Goal: Task Accomplishment & Management: Manage account settings

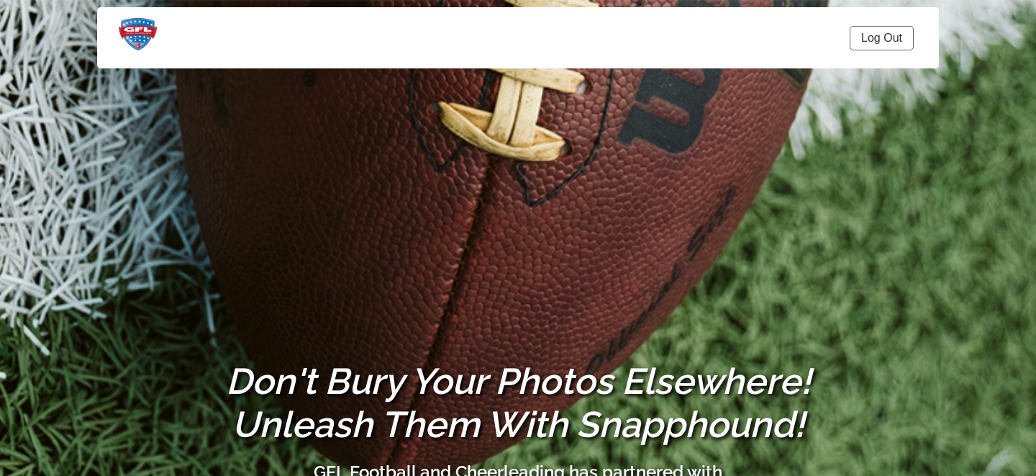
click at [882, 34] on link "Log Out" at bounding box center [882, 38] width 64 height 24
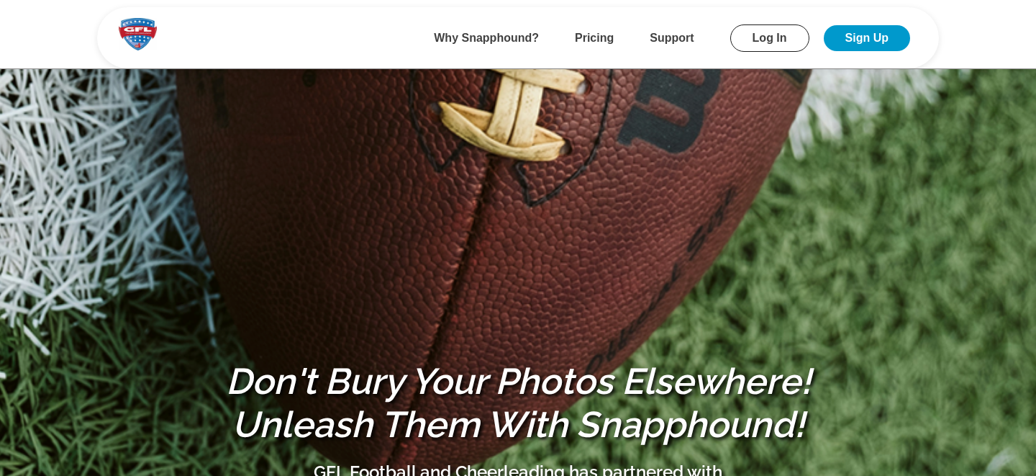
click at [763, 37] on link "Log In" at bounding box center [769, 37] width 79 height 27
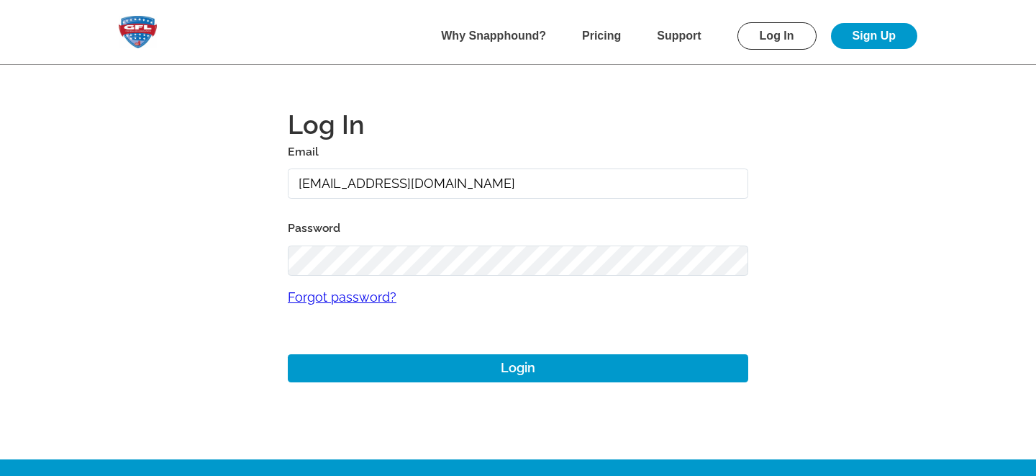
click at [306, 188] on input "alansharp+1@sharpedgeventures.com" at bounding box center [518, 183] width 461 height 31
click at [177, 251] on main "Log In Email mike+ Password Forgot password? Login" at bounding box center [518, 229] width 1036 height 459
drag, startPoint x: 348, startPoint y: 183, endPoint x: 251, endPoint y: 183, distance: 96.4
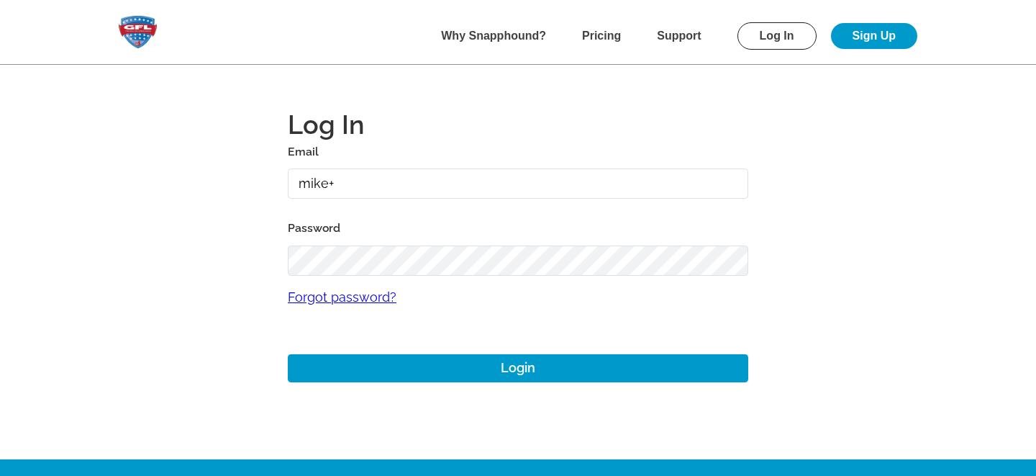
click at [251, 183] on main "Log In Email mike+ Password Forgot password? Login" at bounding box center [518, 229] width 1036 height 459
type input "gmitchell+dacula@gflfootball.com"
click at [160, 276] on main "Log In Email gmitchell+dacula@gflfootball.com Password Forgot password? Login" at bounding box center [518, 229] width 1036 height 459
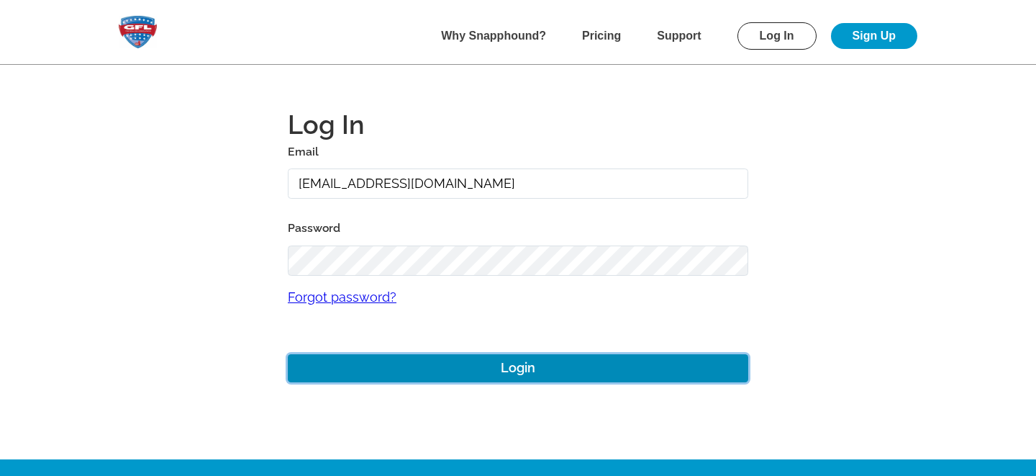
click at [368, 367] on button "Login" at bounding box center [518, 368] width 461 height 28
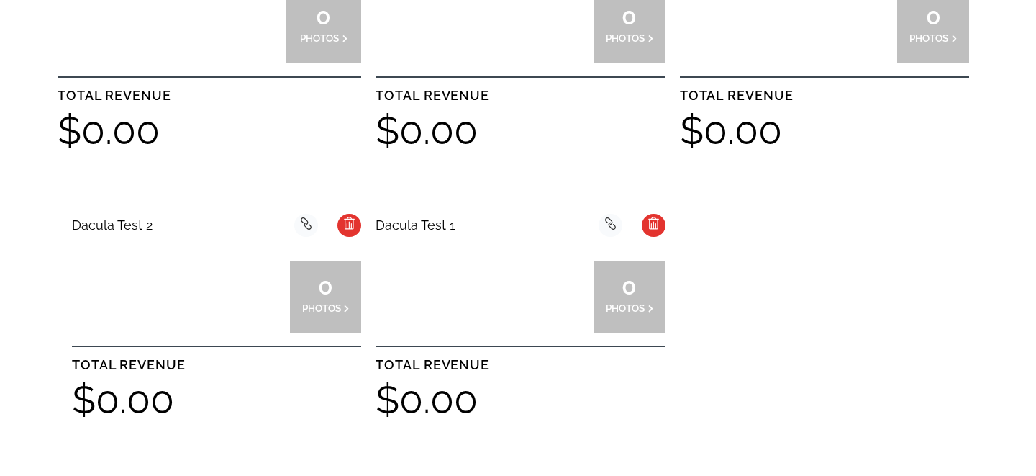
scroll to position [527, 0]
click at [519, 271] on div at bounding box center [484, 296] width 72 height 72
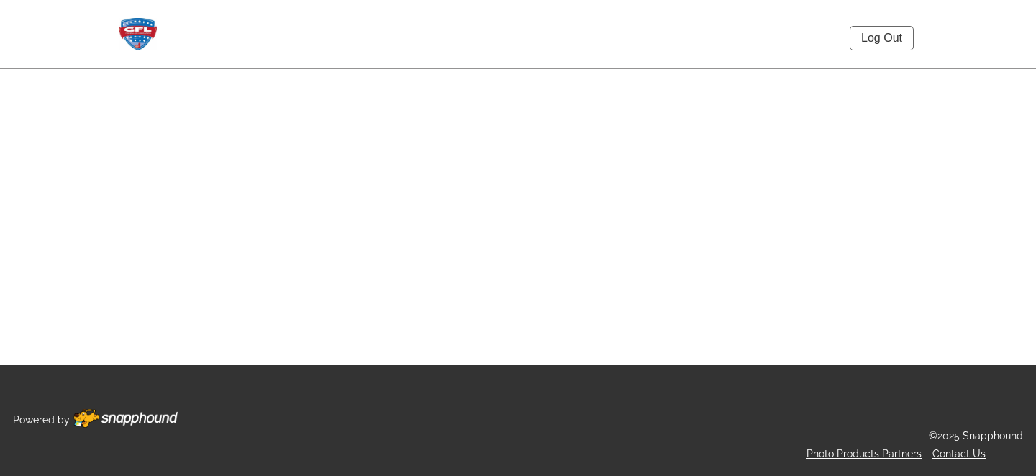
select select "onlyShowInGallery"
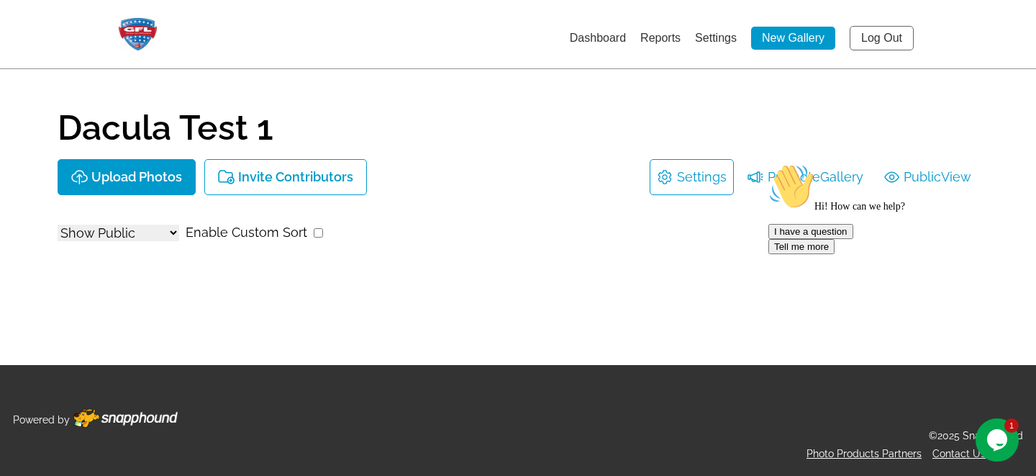
click at [677, 176] on link "Settings" at bounding box center [702, 177] width 50 height 23
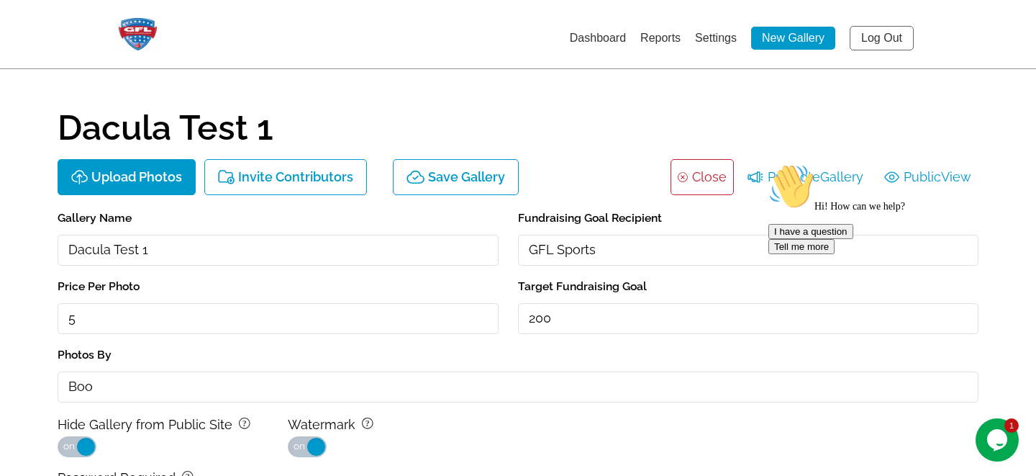
click at [221, 125] on h1 "Dacula Test 1" at bounding box center [518, 127] width 921 height 35
drag, startPoint x: 113, startPoint y: 246, endPoint x: 194, endPoint y: 248, distance: 80.6
click at [194, 248] on input "Dacula Test 1" at bounding box center [278, 250] width 441 height 31
click at [69, 253] on input "Dacula 12U v Archer" at bounding box center [278, 250] width 441 height 31
drag, startPoint x: 191, startPoint y: 248, endPoint x: 340, endPoint y: 233, distance: 149.7
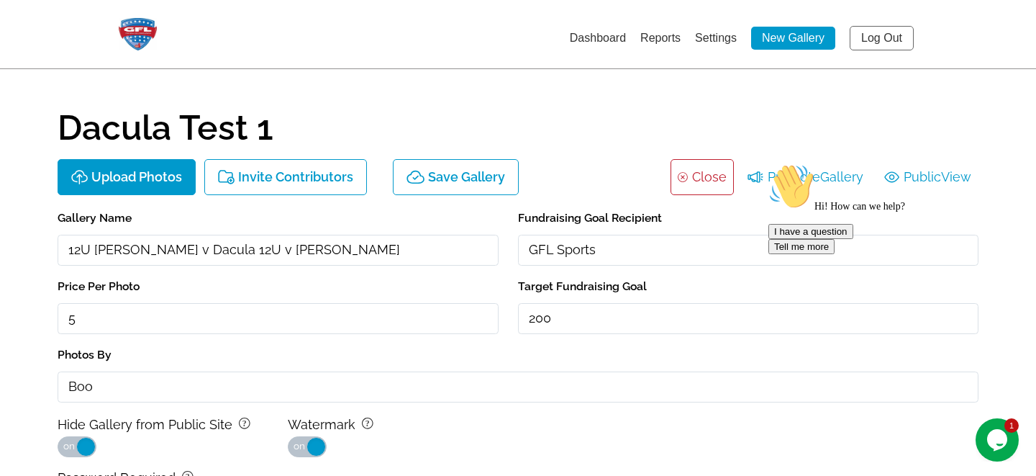
click at [339, 246] on input "12U Archer v Dacula 12U v Archer" at bounding box center [278, 250] width 441 height 31
type input "12U Archer v Dacula"
click at [23, 330] on main "Dacula Test 1 Upload Photos Invite Contributors Save Gallery background Layer 1…" at bounding box center [518, 353] width 1036 height 707
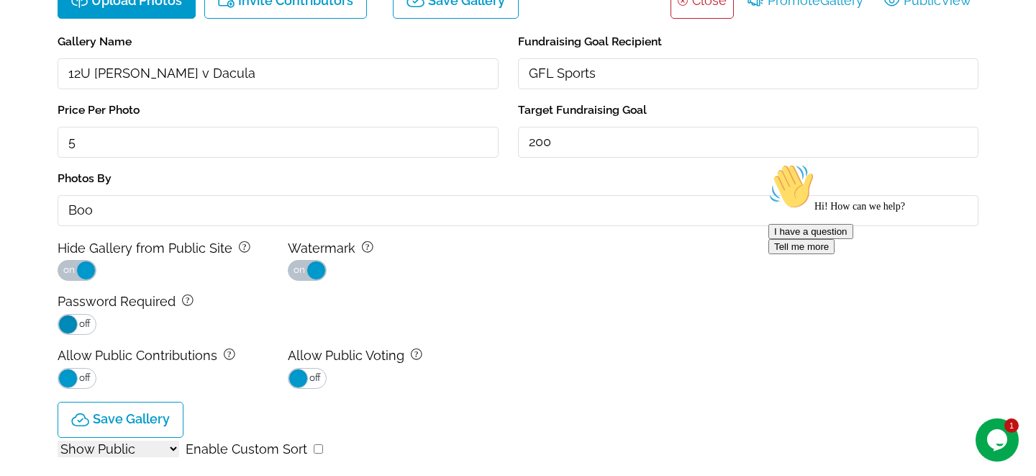
scroll to position [183, 0]
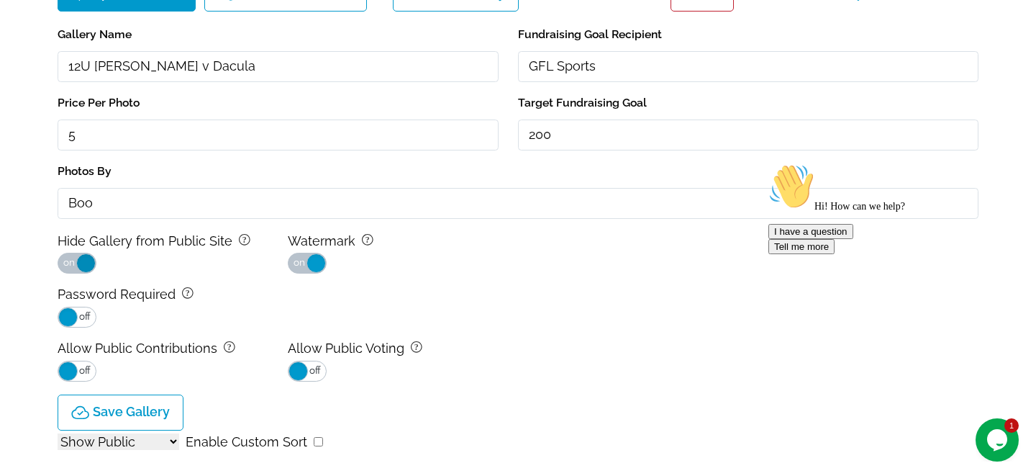
click at [83, 260] on span at bounding box center [85, 262] width 19 height 19
drag, startPoint x: 117, startPoint y: 208, endPoint x: 0, endPoint y: 207, distance: 116.6
click at [0, 207] on main "Dacula Test 1 Upload Photos Invite Contributors Save Gallery background Layer 1…" at bounding box center [518, 170] width 1036 height 707
type input "[PERSON_NAME]"
click at [52, 204] on main "Dacula Test 1 Upload Photos Invite Contributors Save Gallery background Layer 1…" at bounding box center [518, 170] width 1036 height 707
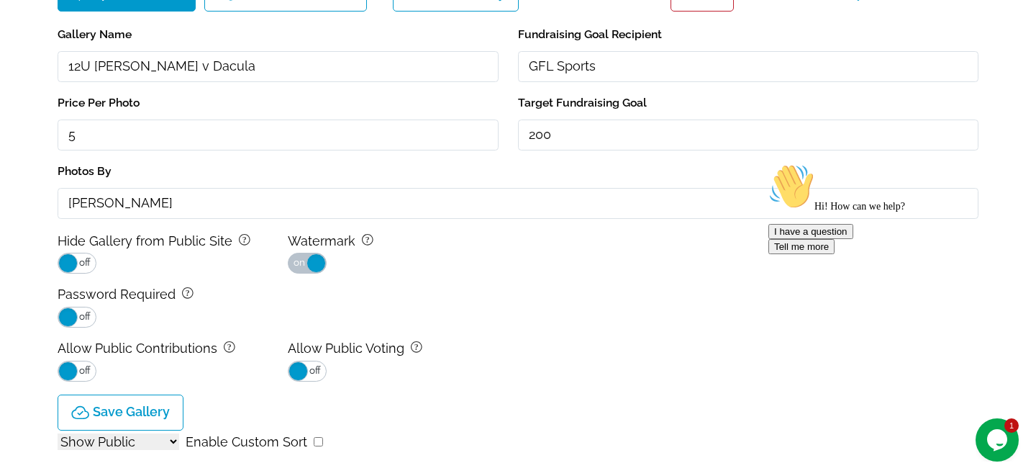
click at [44, 205] on main "Dacula Test 1 Upload Photos Invite Contributors Save Gallery background Layer 1…" at bounding box center [518, 170] width 1036 height 707
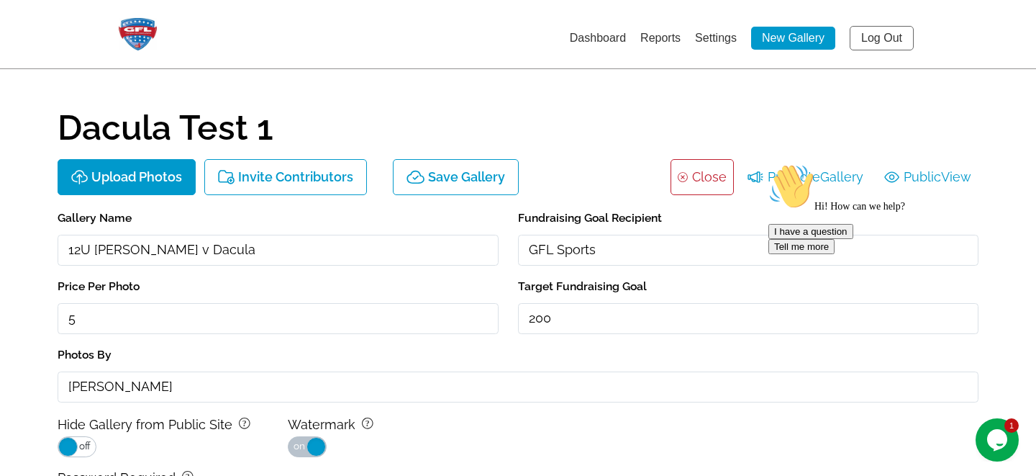
scroll to position [1, 0]
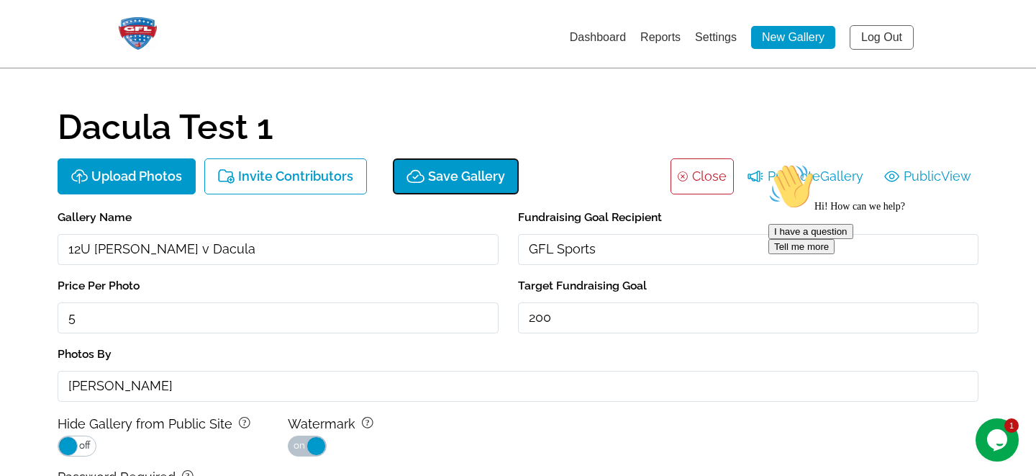
click at [441, 161] on button "Save Gallery" at bounding box center [456, 176] width 126 height 36
type input "$5"
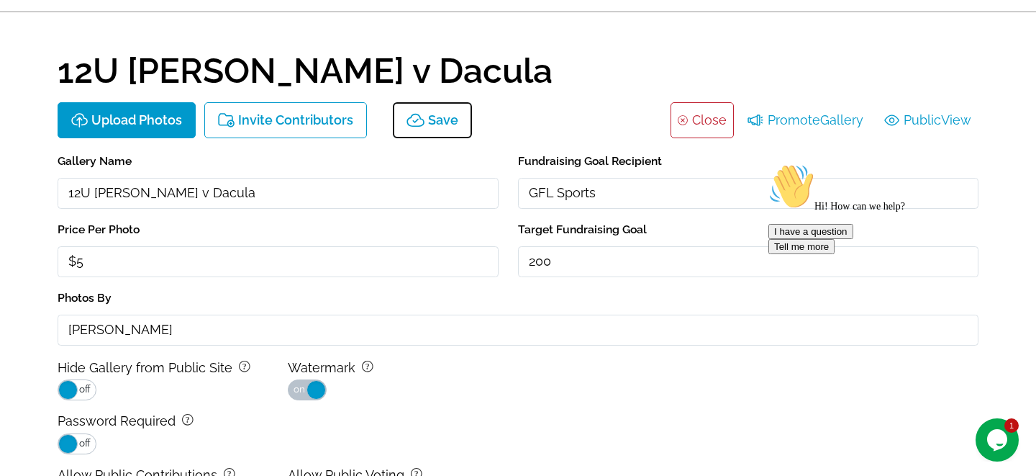
scroll to position [53, 0]
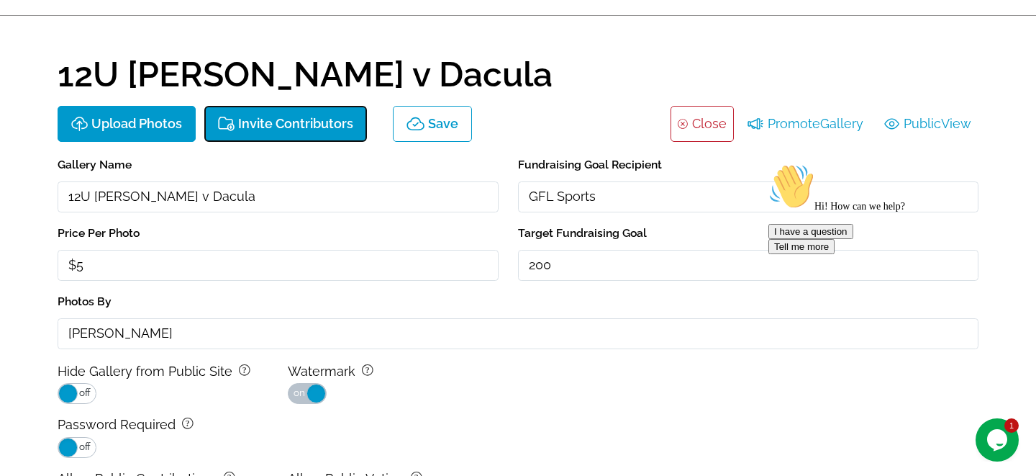
click at [287, 131] on button "Invite Contributors" at bounding box center [285, 124] width 163 height 36
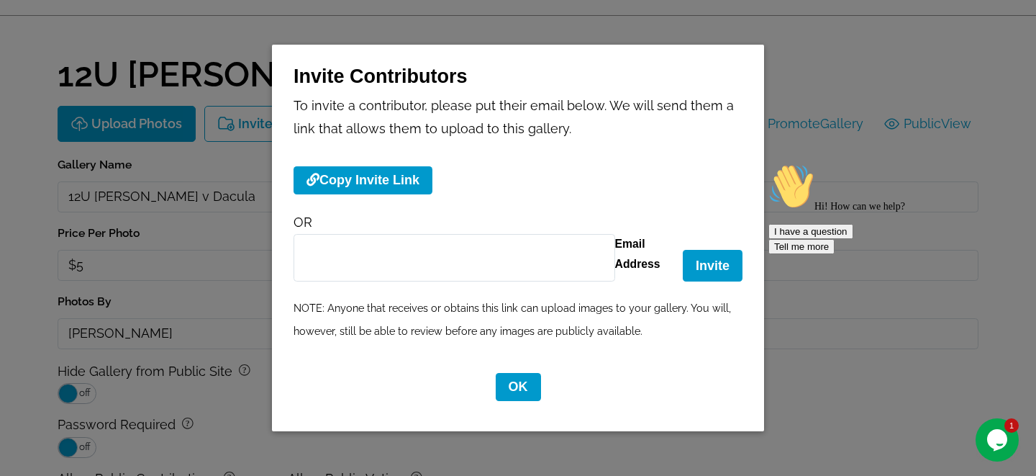
click at [364, 260] on input "Email Address" at bounding box center [455, 257] width 322 height 47
type input "neciemarie08@yahoo.com"
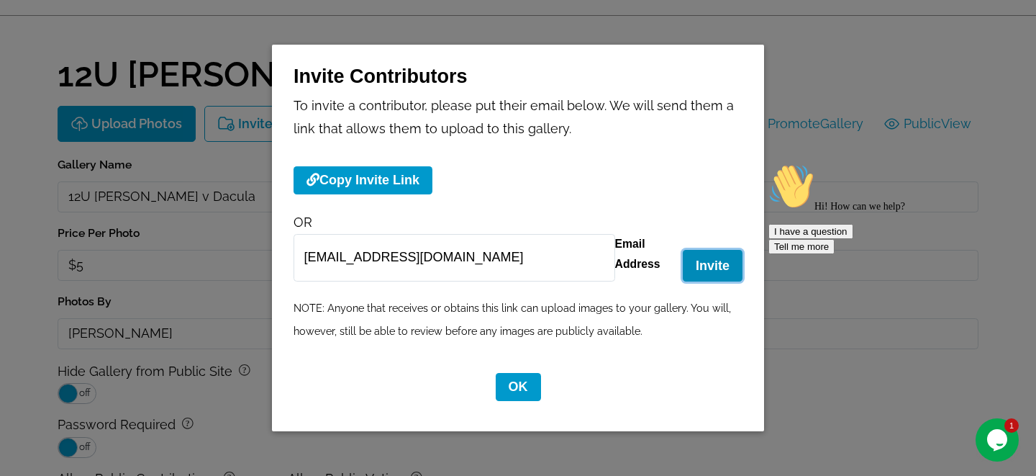
click at [715, 263] on button "Invite" at bounding box center [713, 265] width 60 height 31
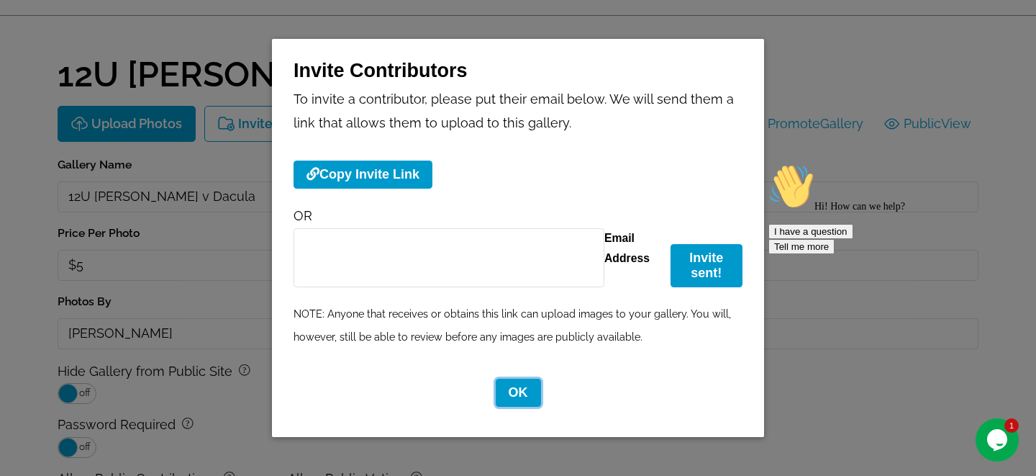
click at [515, 391] on button "OK" at bounding box center [518, 393] width 45 height 28
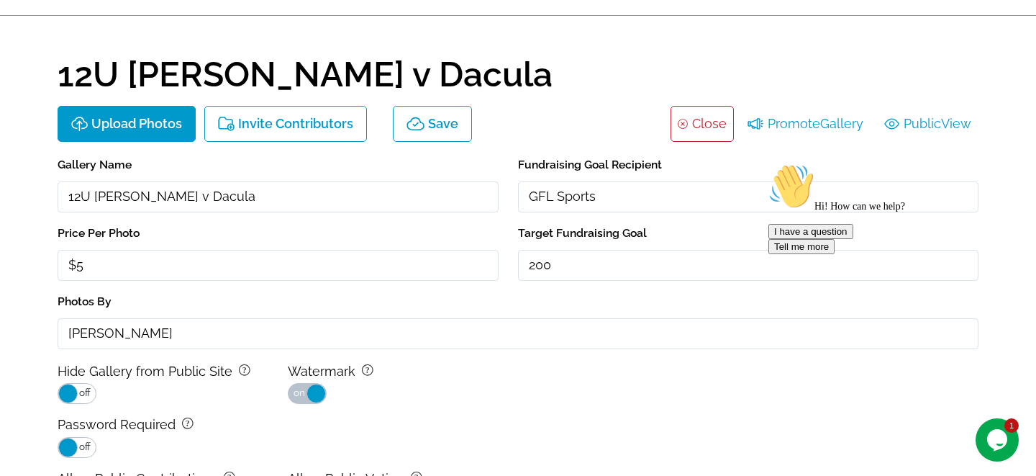
click at [696, 123] on link "Close" at bounding box center [709, 123] width 35 height 23
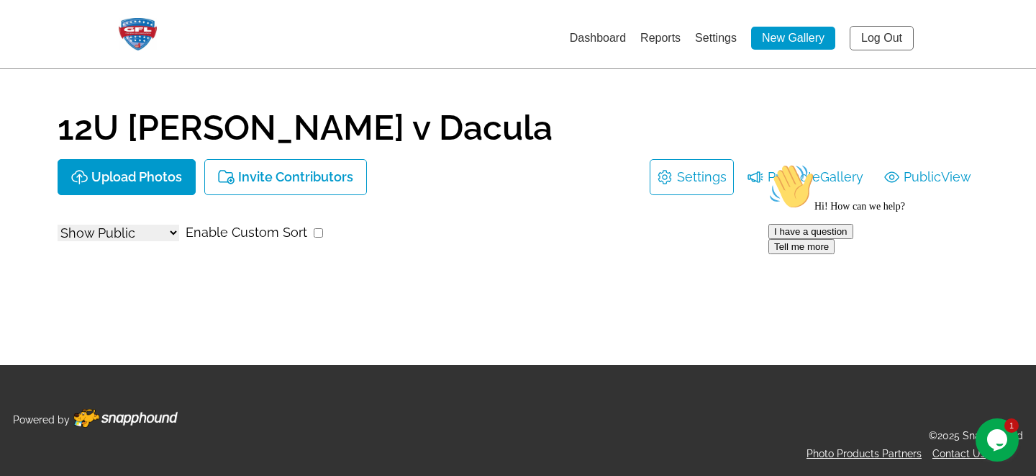
click at [888, 40] on link "Log Out" at bounding box center [882, 38] width 64 height 24
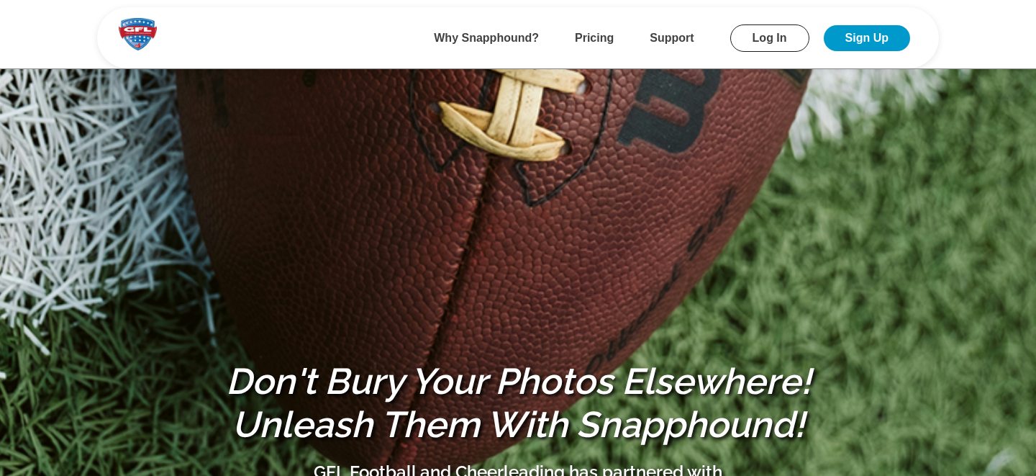
click at [769, 35] on link "Log In" at bounding box center [769, 37] width 79 height 27
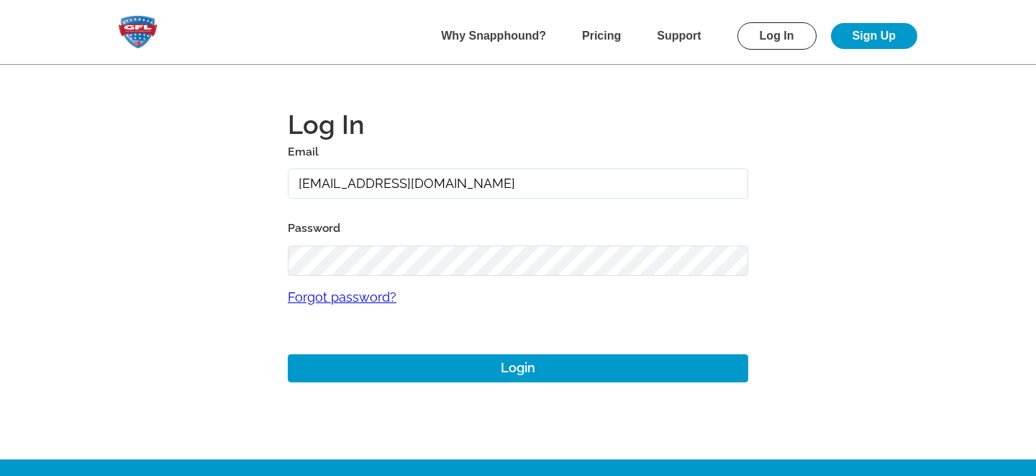
click at [330, 183] on input "[EMAIL_ADDRESS][DOMAIN_NAME]" at bounding box center [518, 183] width 461 height 31
type input "[EMAIL_ADDRESS][DOMAIN_NAME]"
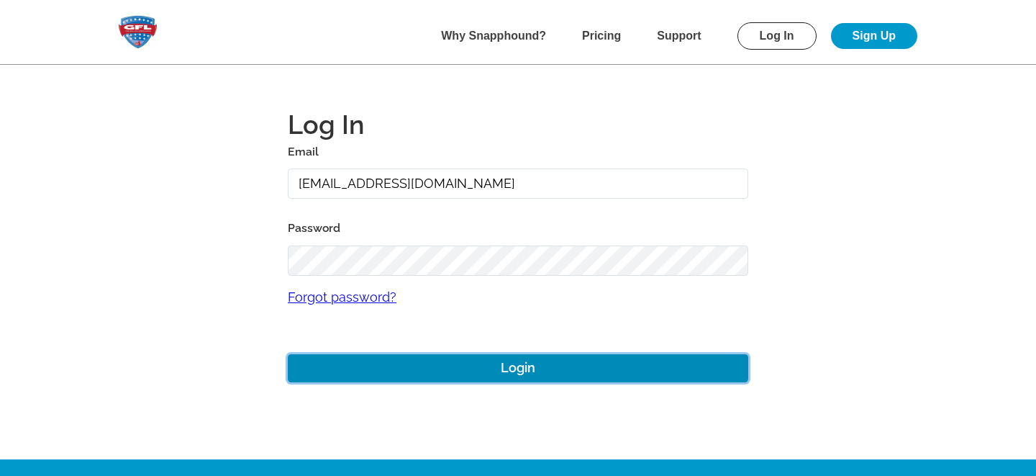
click at [413, 374] on button "Login" at bounding box center [518, 368] width 461 height 28
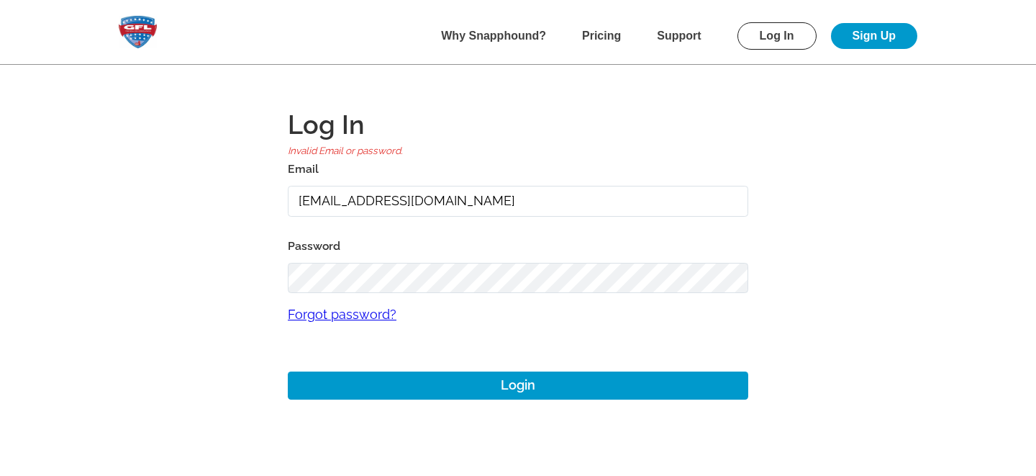
click at [228, 337] on main "Log In Invalid Email or password. Email gmitchell+mountainview@gflfootball.com …" at bounding box center [518, 238] width 1036 height 476
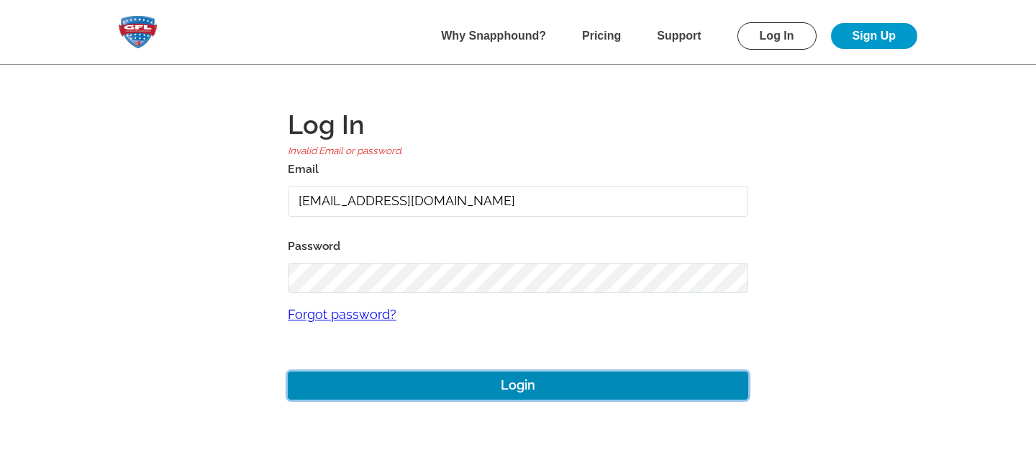
click at [454, 385] on button "Login" at bounding box center [518, 385] width 461 height 28
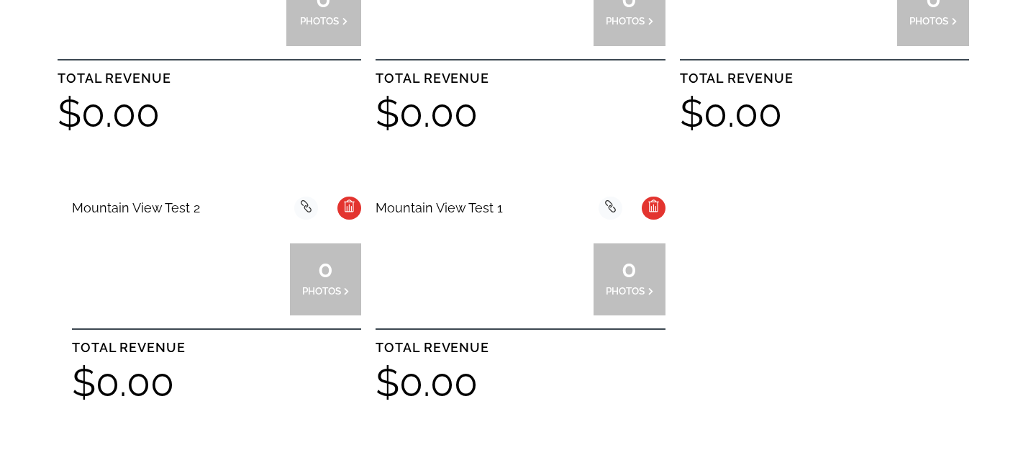
scroll to position [564, 0]
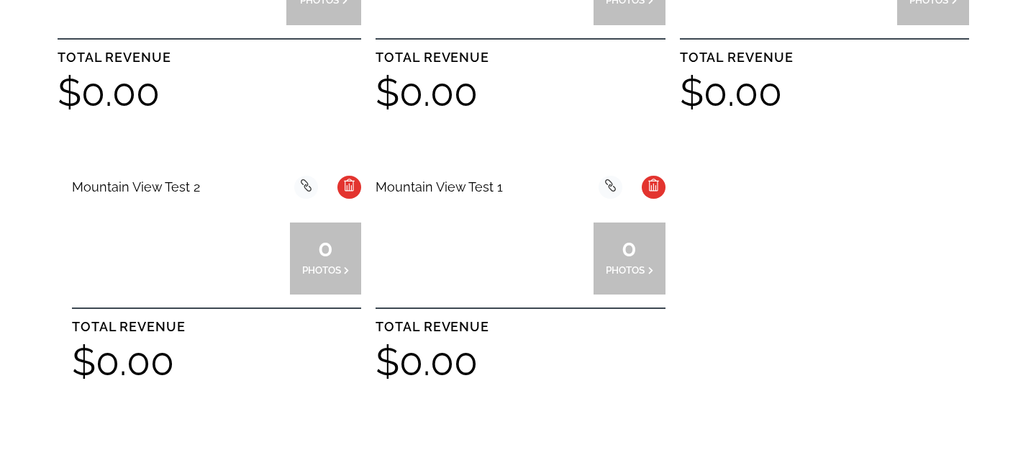
click at [525, 254] on div at bounding box center [557, 258] width 72 height 72
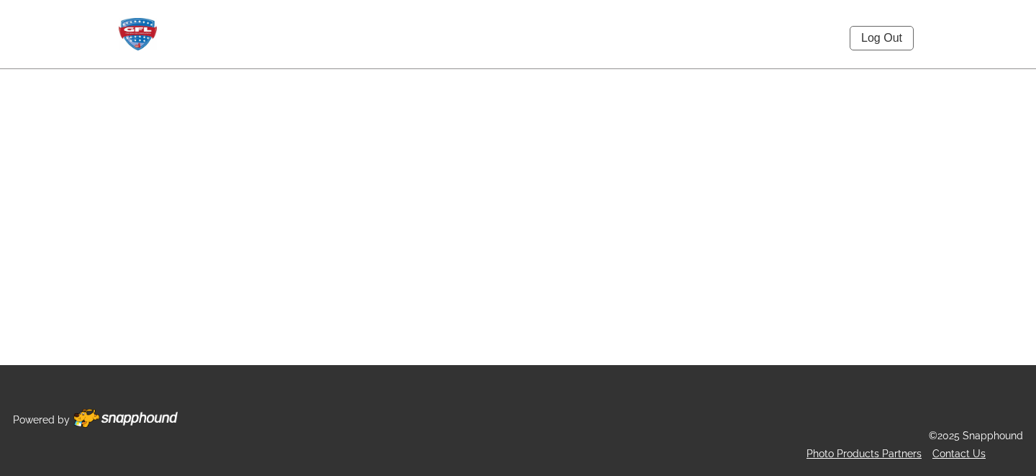
select select "onlyShowInGallery"
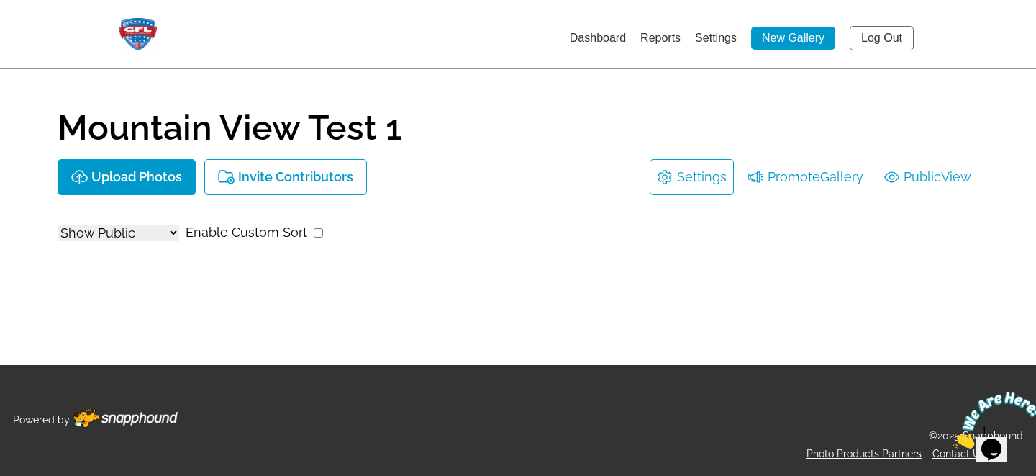
click at [691, 184] on link "Settings" at bounding box center [702, 177] width 50 height 23
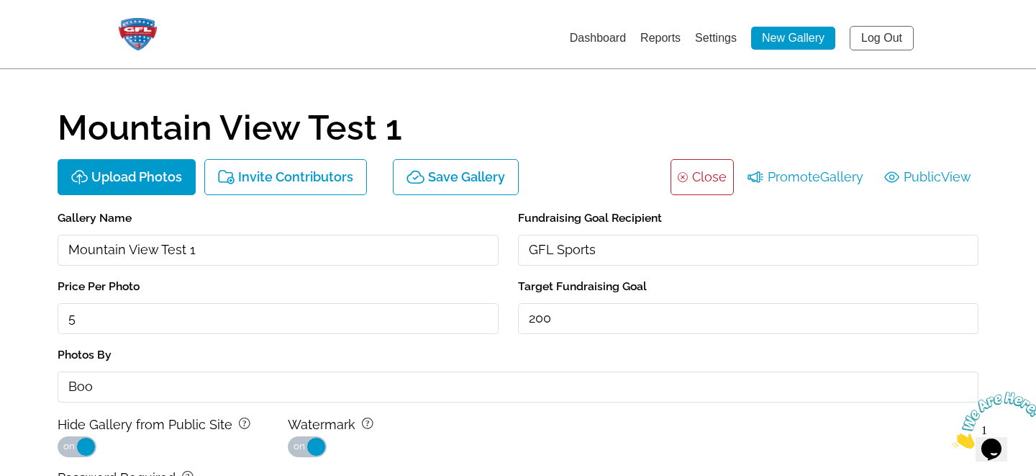
click at [71, 247] on input "Mountain View Test 1" at bounding box center [278, 250] width 441 height 31
click at [222, 254] on input "10U Mountain View Test 1" at bounding box center [278, 250] width 441 height 31
type input "10U Mountain View v [PERSON_NAME]"
click at [430, 77] on main "Mountain View Test 1 Upload Photos Invite Contributors Save Gallery background …" at bounding box center [518, 353] width 1036 height 707
drag, startPoint x: 110, startPoint y: 384, endPoint x: 29, endPoint y: 385, distance: 81.3
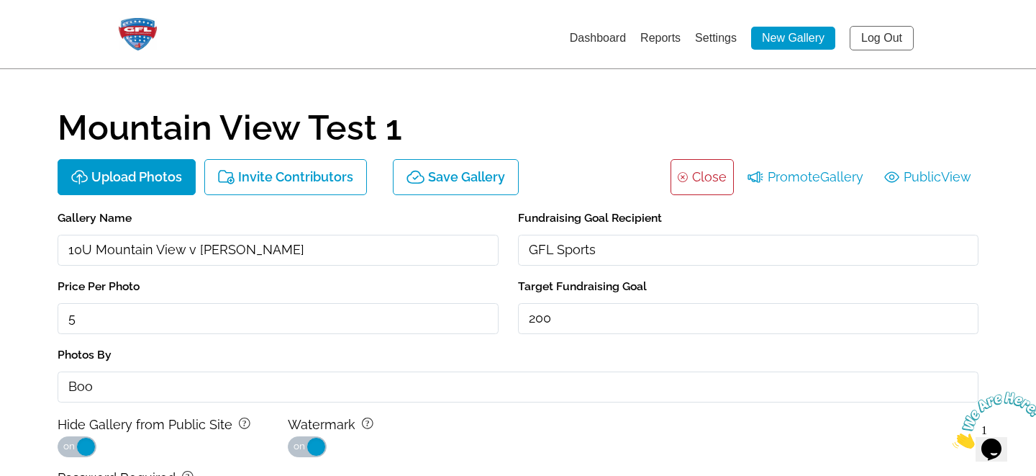
click at [29, 385] on main "Mountain View Test 1 Upload Photos Invite Contributors Save Gallery background …" at bounding box center [518, 353] width 1036 height 707
type input "[PERSON_NAME]"
click at [37, 353] on main "Mountain View Test 1 Upload Photos Invite Contributors Save Gallery background …" at bounding box center [518, 353] width 1036 height 707
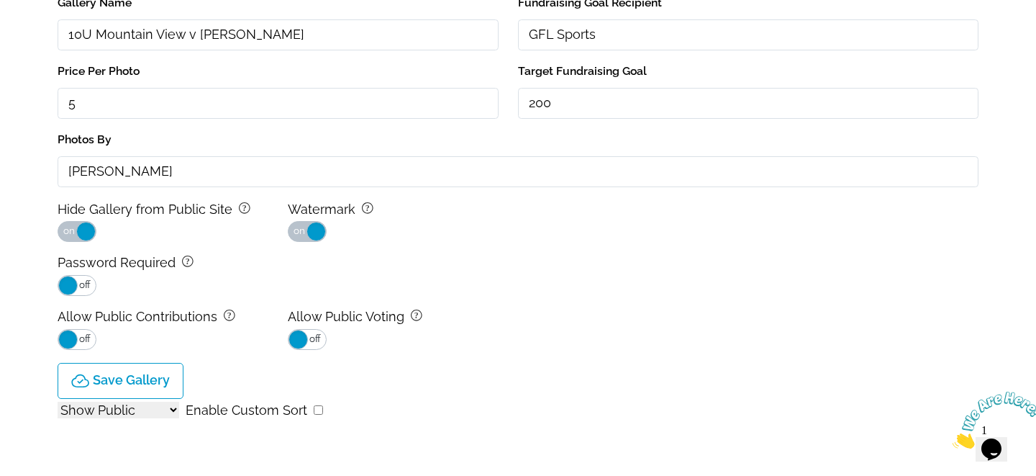
scroll to position [232, 0]
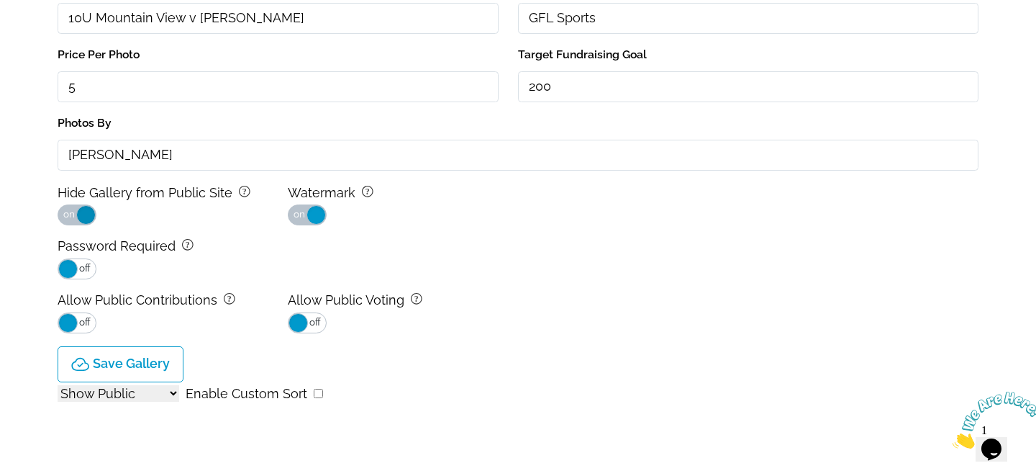
click at [86, 209] on span at bounding box center [85, 214] width 19 height 19
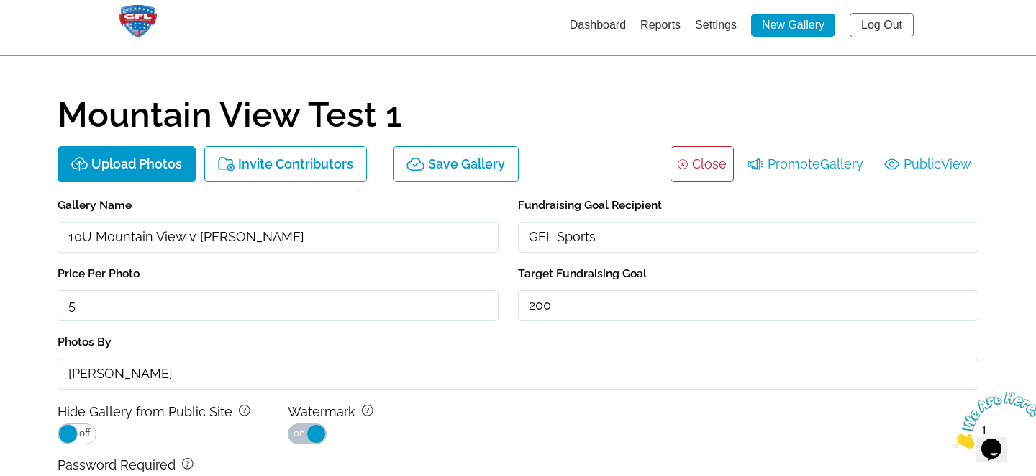
scroll to position [11, 0]
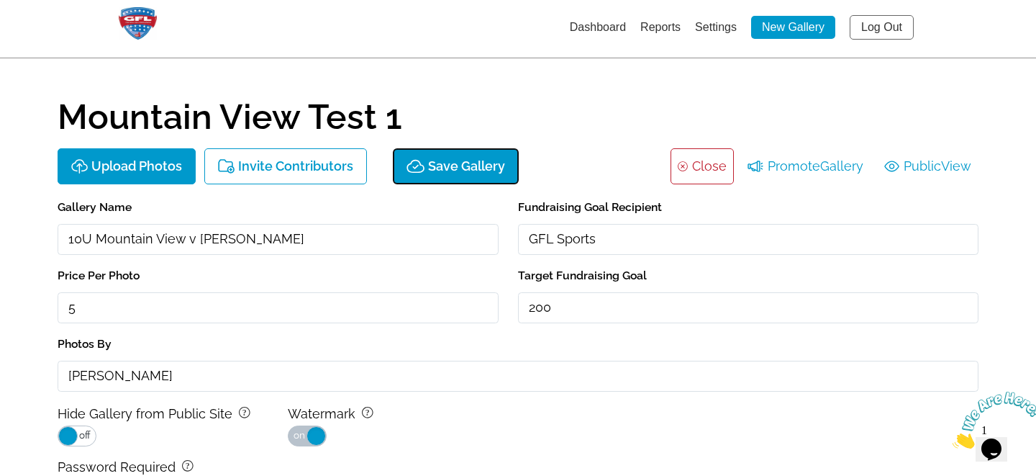
click at [453, 165] on p "Save Gallery" at bounding box center [466, 166] width 77 height 15
type input "$5"
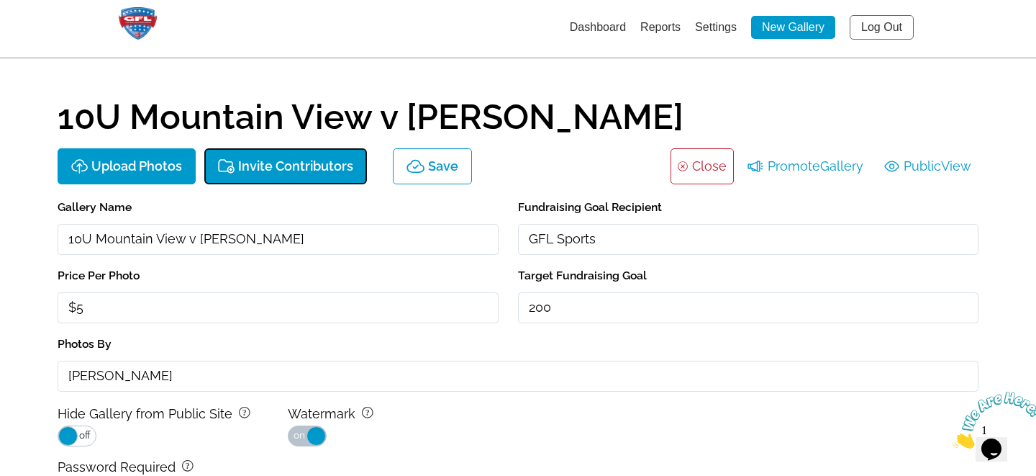
click at [295, 166] on p "Invite Contributors" at bounding box center [295, 166] width 115 height 15
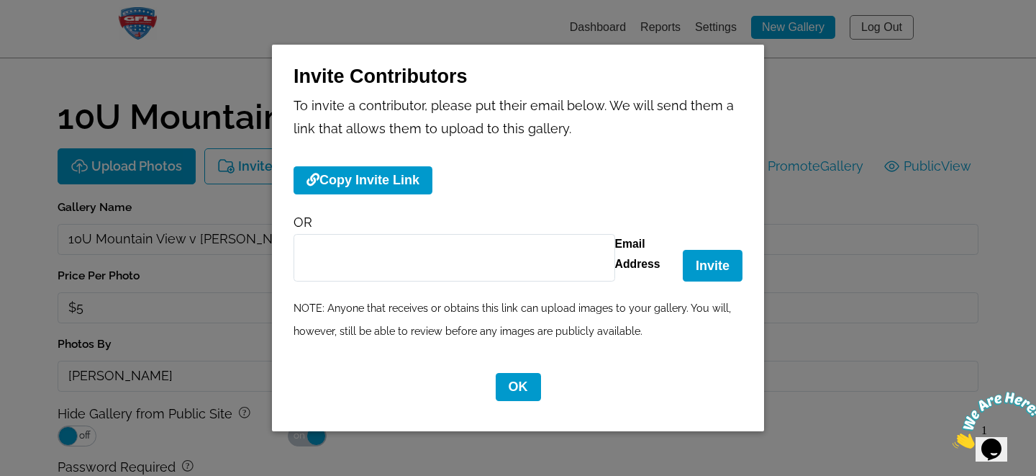
click at [376, 264] on input "Email Address" at bounding box center [455, 257] width 322 height 47
type input "[EMAIL_ADDRESS][DOMAIN_NAME]"
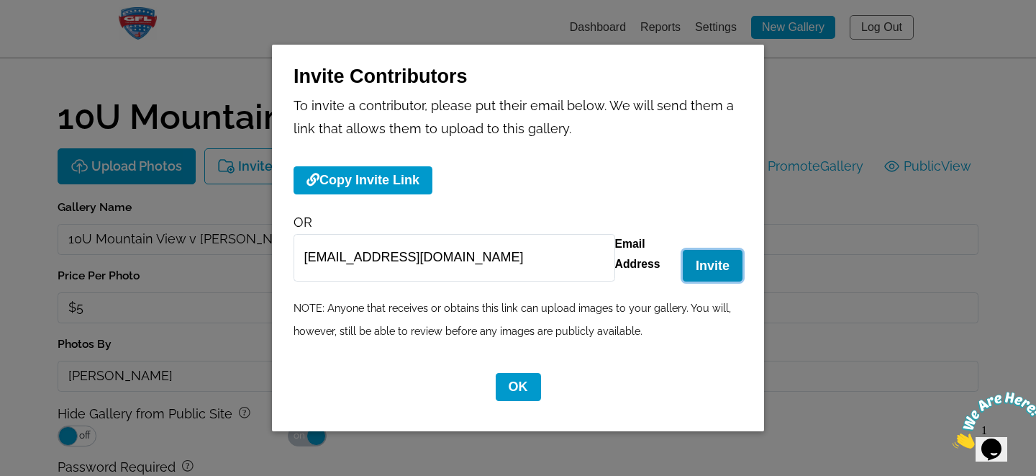
click at [707, 260] on button "Invite" at bounding box center [713, 265] width 60 height 31
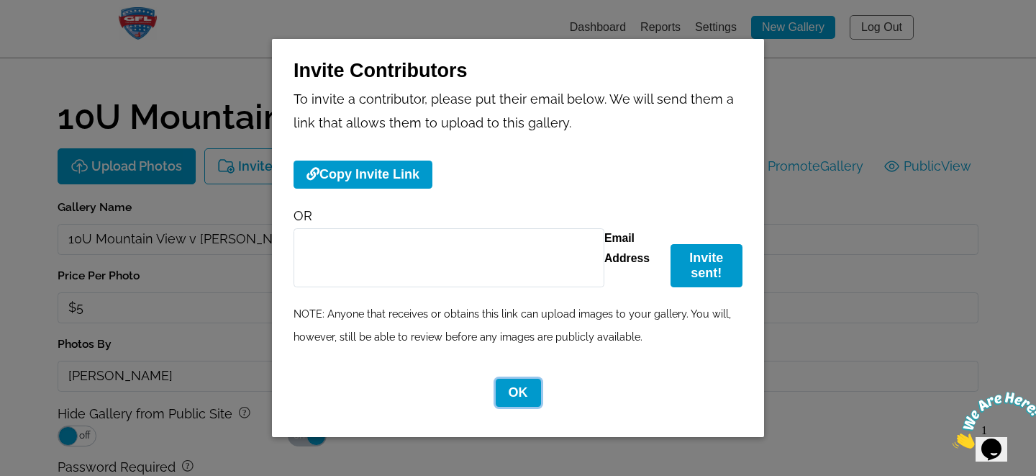
click at [515, 390] on button "OK" at bounding box center [518, 393] width 45 height 28
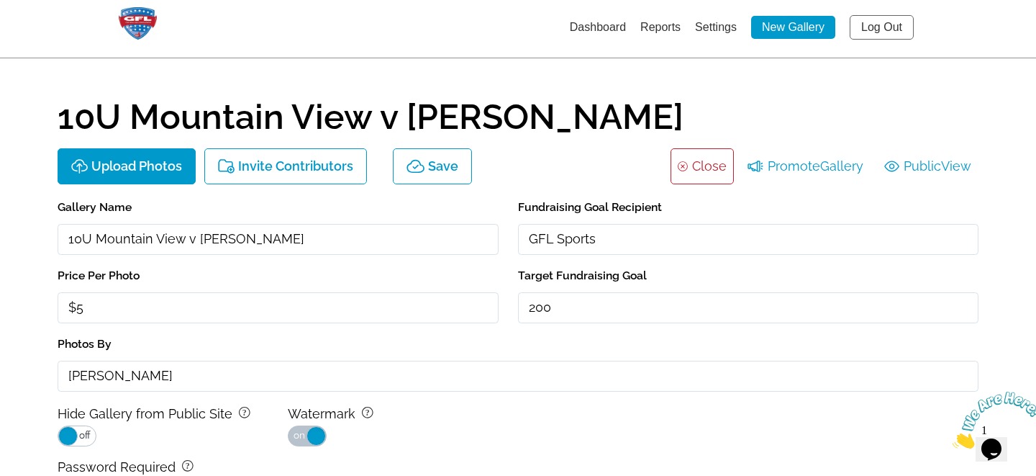
click at [884, 21] on link "Log Out" at bounding box center [882, 27] width 64 height 24
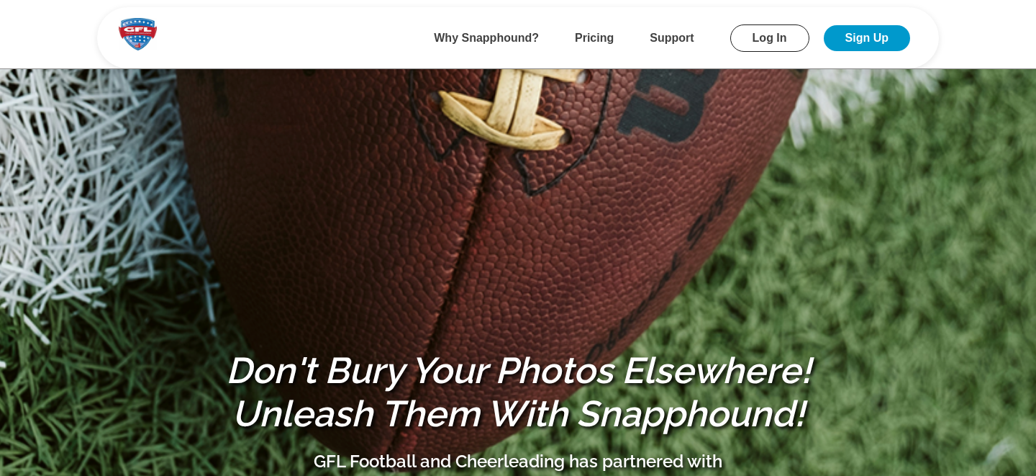
click at [778, 28] on link "Log In" at bounding box center [769, 37] width 79 height 27
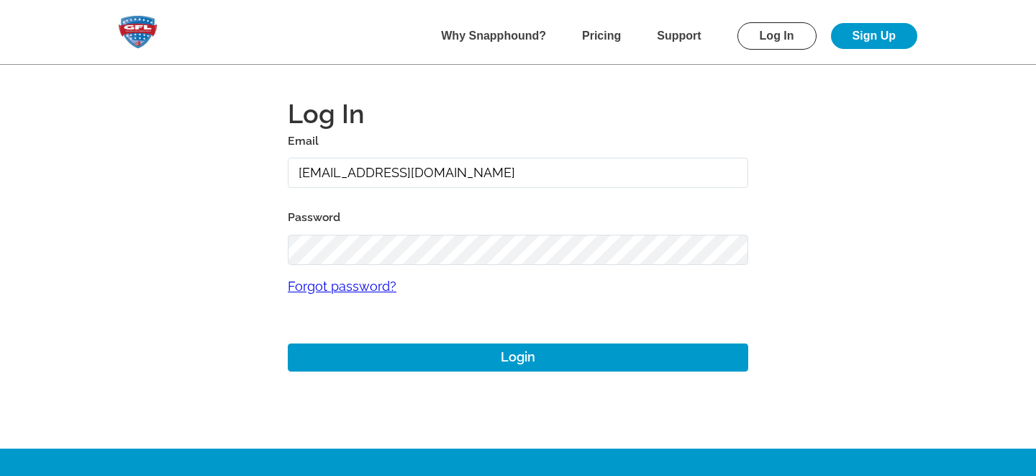
click at [399, 184] on input "alansharp+1@sharpedgeventures.com" at bounding box center [518, 173] width 461 height 31
type input "g"
type input "gmitchell+collinshill@gflfootball.com"
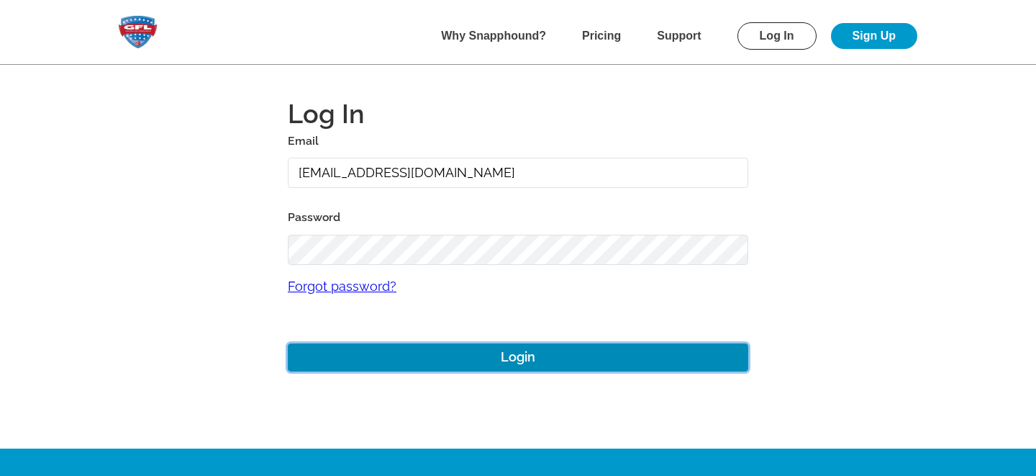
click at [458, 366] on button "Login" at bounding box center [518, 357] width 461 height 28
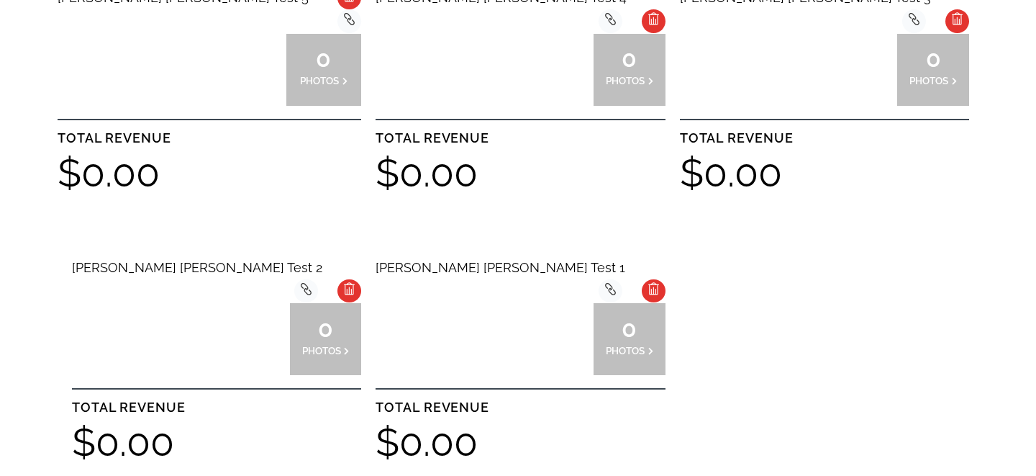
scroll to position [506, 0]
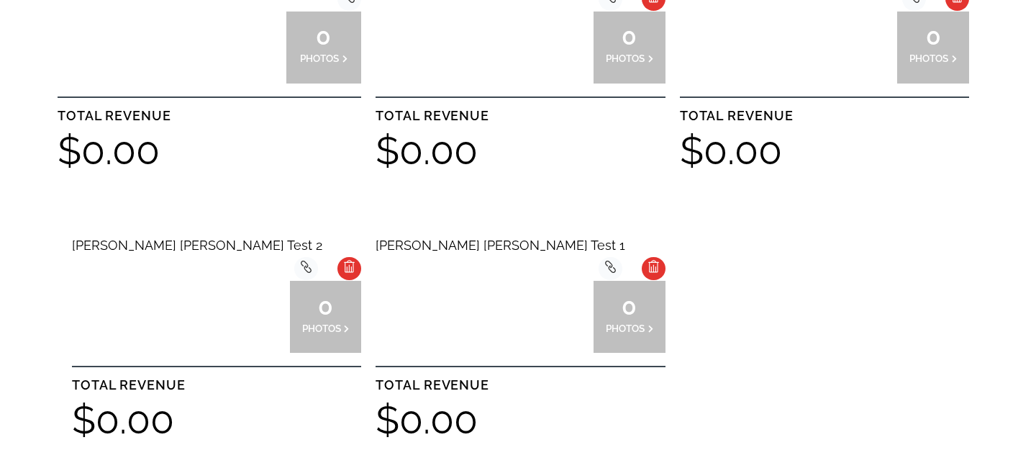
click at [504, 291] on div at bounding box center [484, 317] width 72 height 72
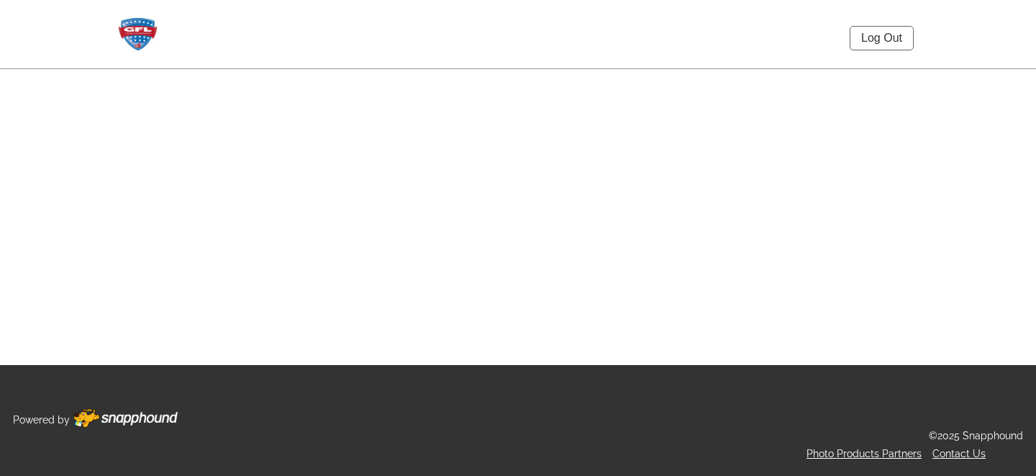
select select "onlyShowInGallery"
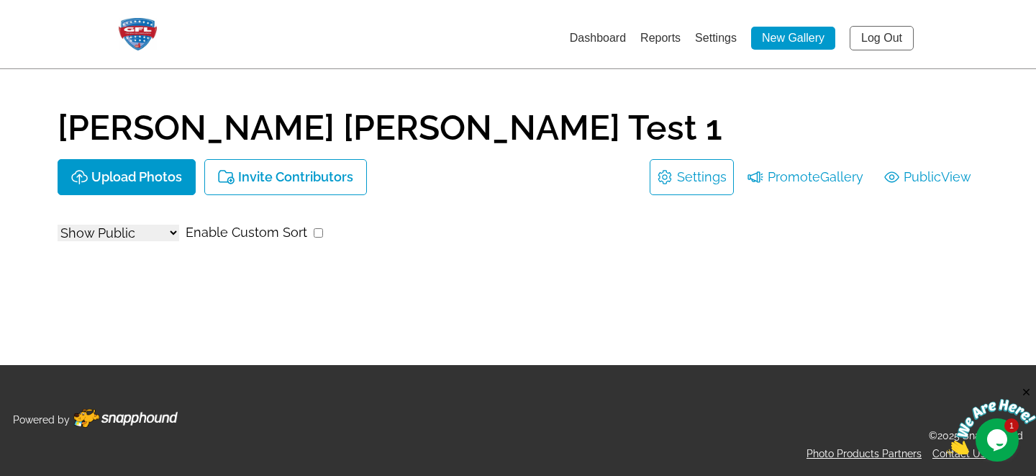
click at [692, 180] on link "Settings" at bounding box center [702, 177] width 50 height 23
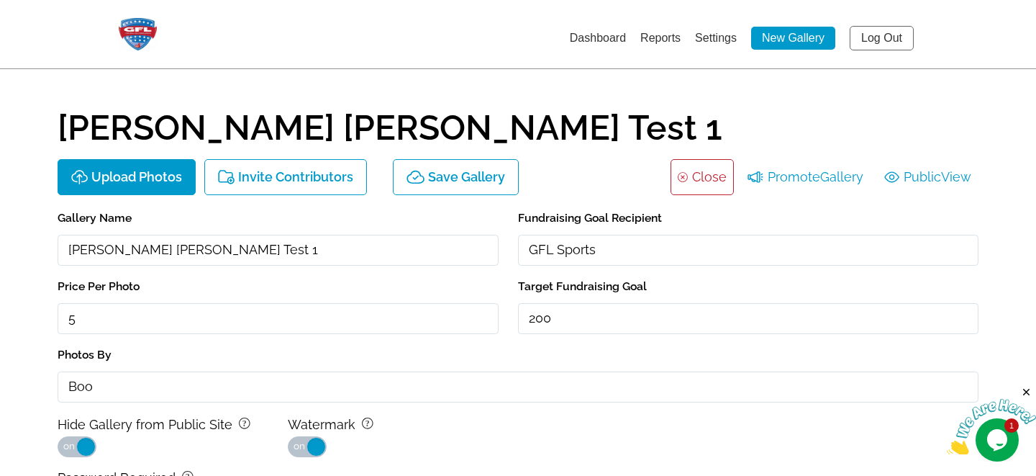
click at [68, 252] on input "Collins Hill Test 1" at bounding box center [278, 250] width 441 height 31
drag, startPoint x: 90, startPoint y: 248, endPoint x: 297, endPoint y: 243, distance: 207.3
click at [297, 248] on input "8U Collins Hill Test 1" at bounding box center [278, 250] width 441 height 31
type input "8U Gainesville v Collins Hill"
click at [18, 266] on main "Collins Hill Test 1 Upload Photos Invite Contributors Save Gallery background L…" at bounding box center [518, 353] width 1036 height 707
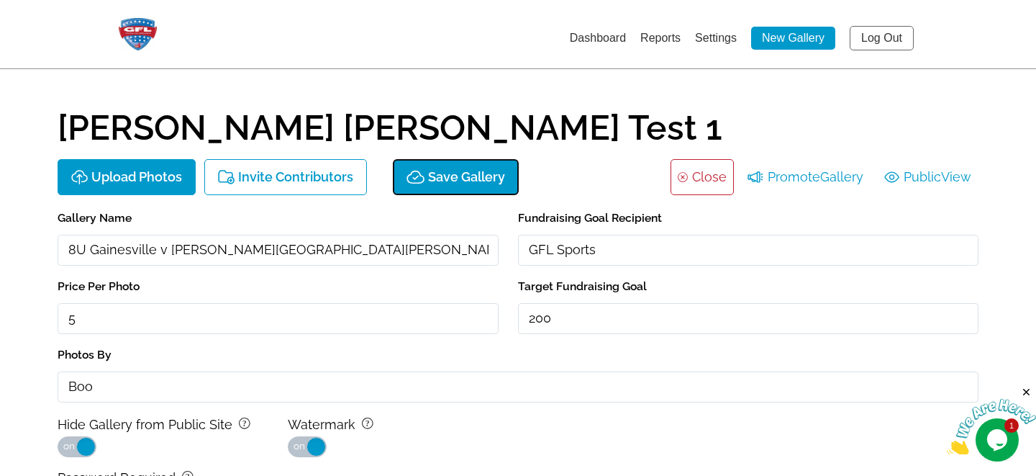
click at [432, 187] on button "Save Gallery" at bounding box center [456, 177] width 126 height 36
type input "$5"
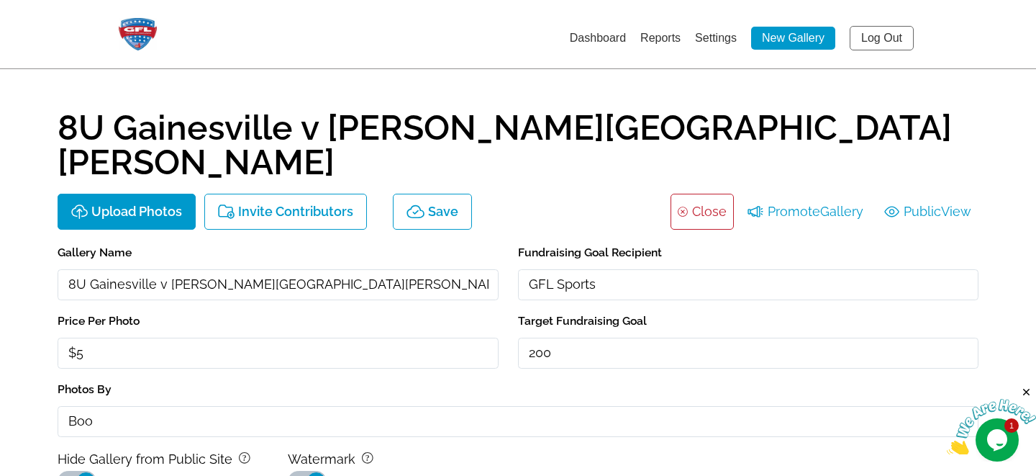
drag, startPoint x: 111, startPoint y: 385, endPoint x: 0, endPoint y: 389, distance: 110.9
click at [0, 385] on main "8U Gainesville v Collins Hill Upload Photos Invite Contributors Save background…" at bounding box center [518, 371] width 1036 height 742
type input "[PERSON_NAME]"
click at [29, 350] on main "8U Gainesville v Collins Hill Upload Photos Invite Contributors Save background…" at bounding box center [518, 371] width 1036 height 742
click at [87, 471] on span at bounding box center [85, 480] width 19 height 19
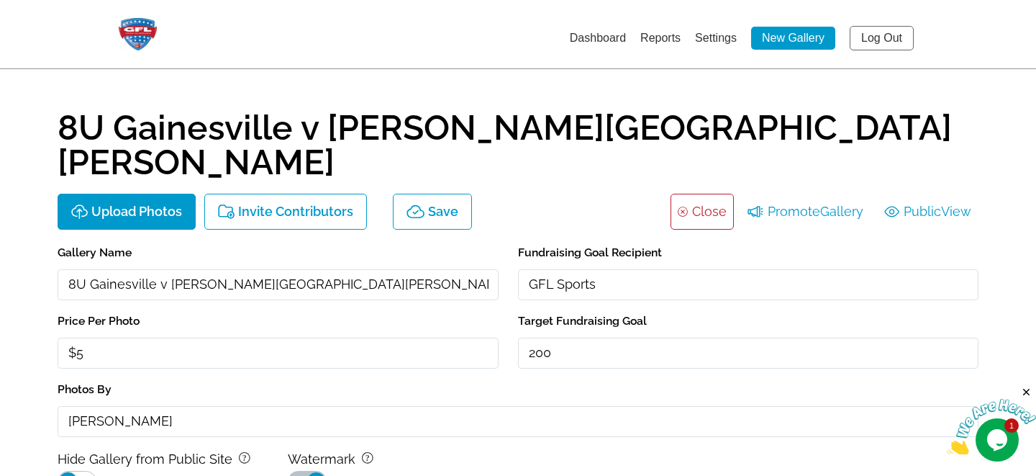
click at [9, 414] on main "8U Gainesville v Collins Hill Upload Photos Invite Contributors Save background…" at bounding box center [518, 371] width 1036 height 742
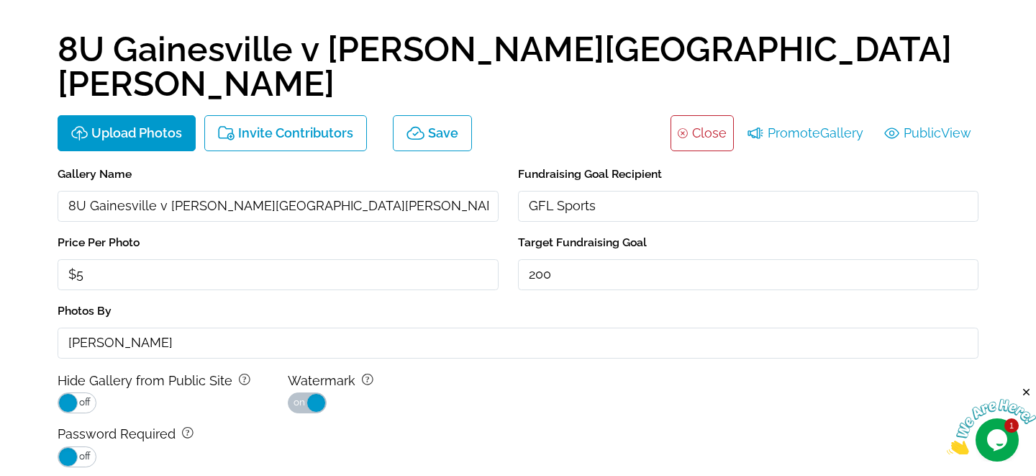
scroll to position [78, 0]
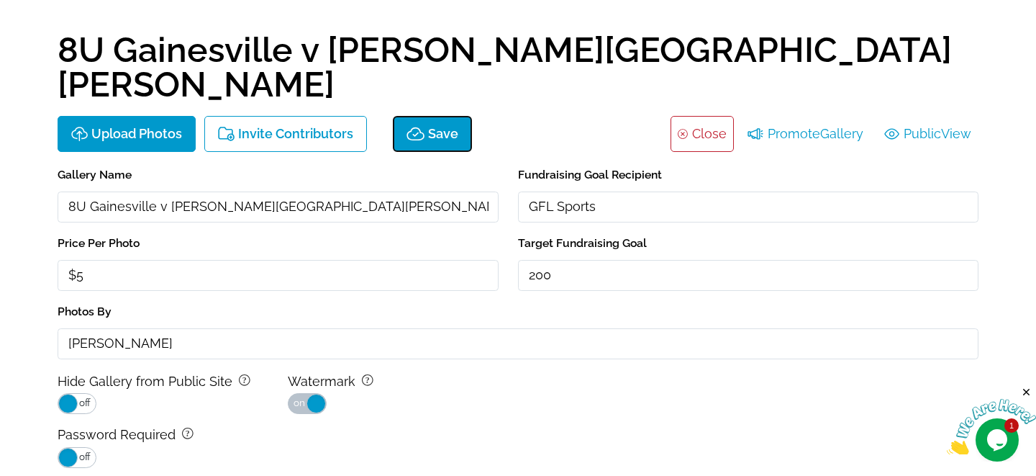
click at [447, 127] on p "Save" at bounding box center [443, 134] width 30 height 15
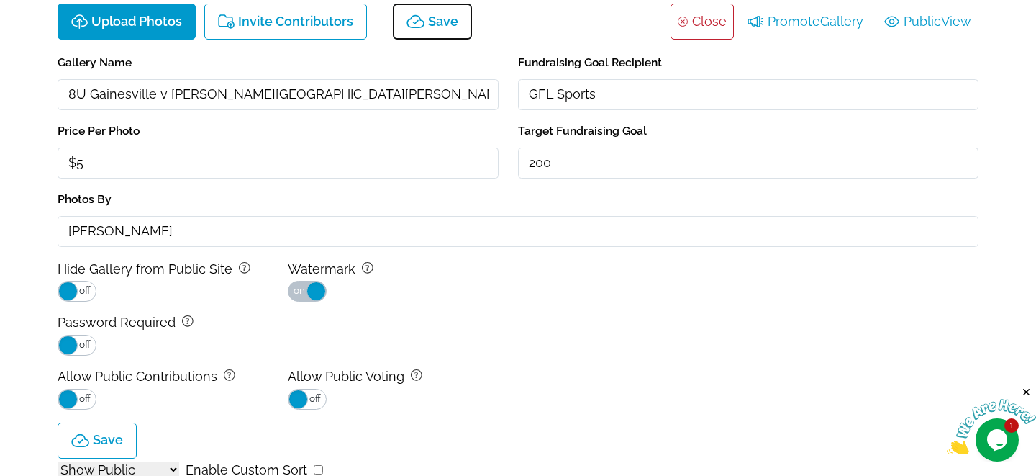
scroll to position [0, 0]
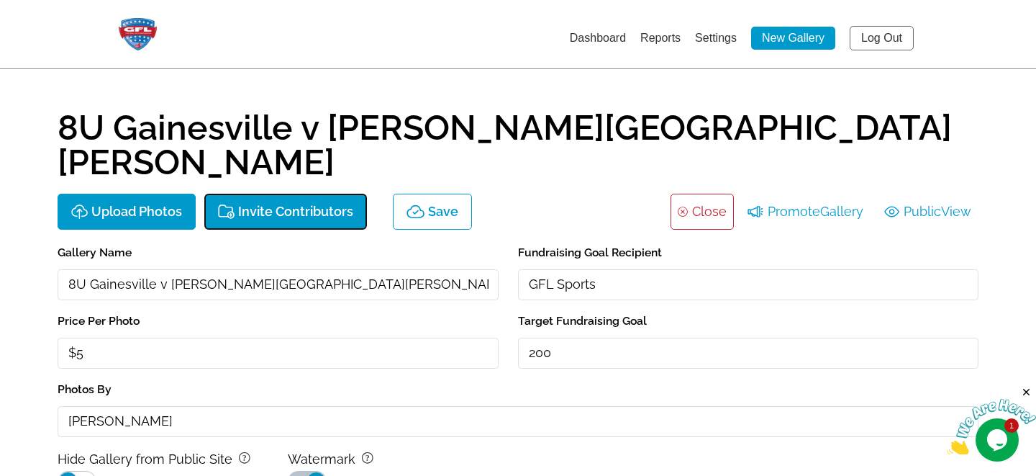
click at [315, 204] on p "Invite Contributors" at bounding box center [295, 211] width 115 height 15
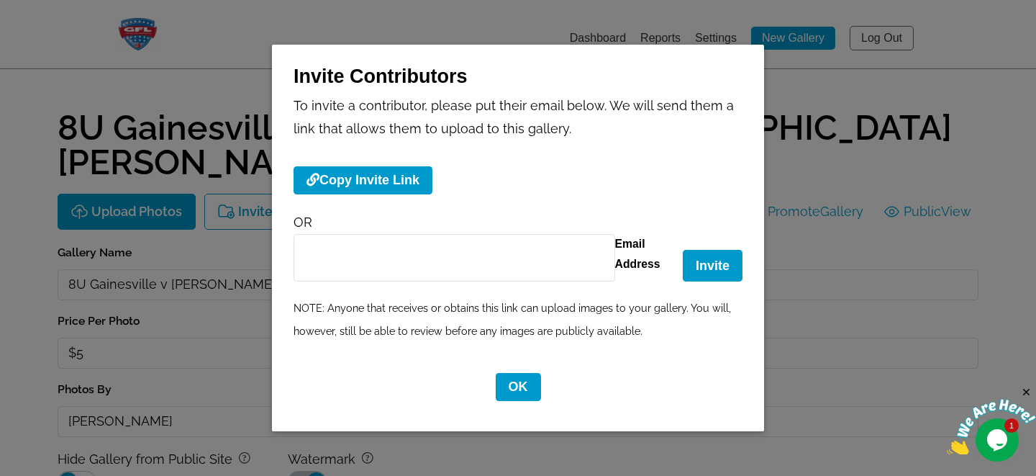
click at [398, 253] on input "Email Address" at bounding box center [455, 257] width 322 height 47
type input "neciemarie08@yahoo.com"
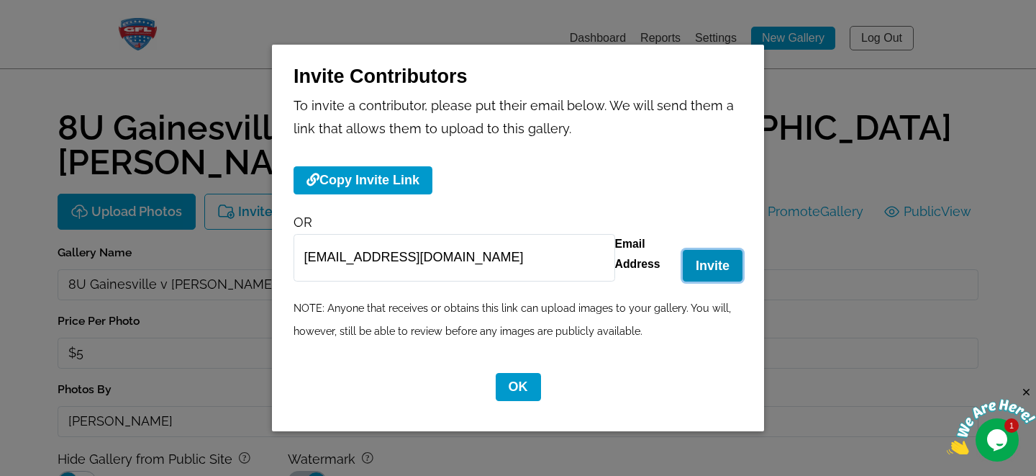
click at [713, 264] on button "Invite" at bounding box center [713, 265] width 60 height 31
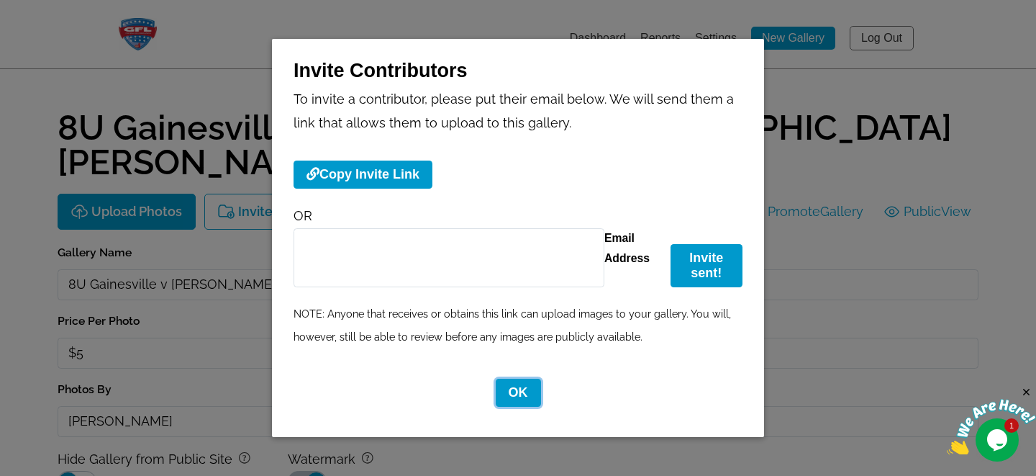
click at [514, 391] on button "OK" at bounding box center [518, 393] width 45 height 28
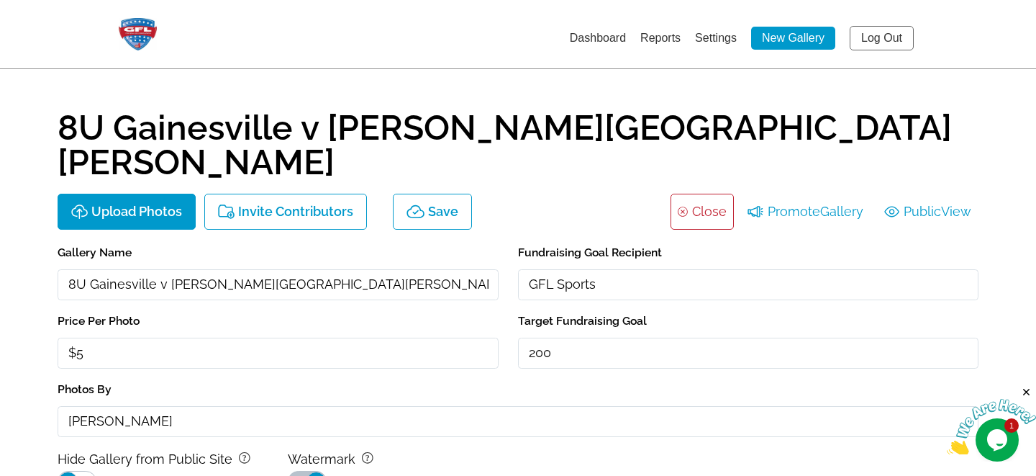
click at [891, 36] on link "Log Out" at bounding box center [882, 38] width 64 height 24
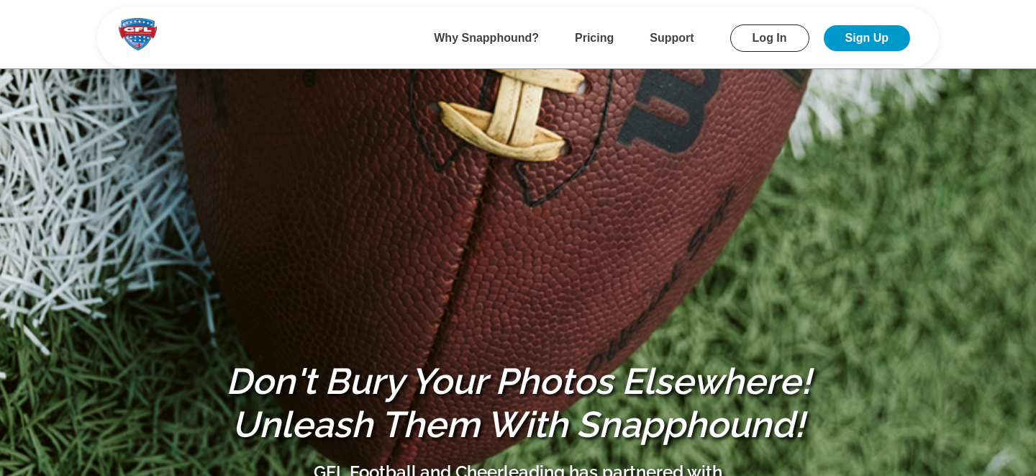
click at [754, 43] on link "Log In" at bounding box center [769, 37] width 79 height 27
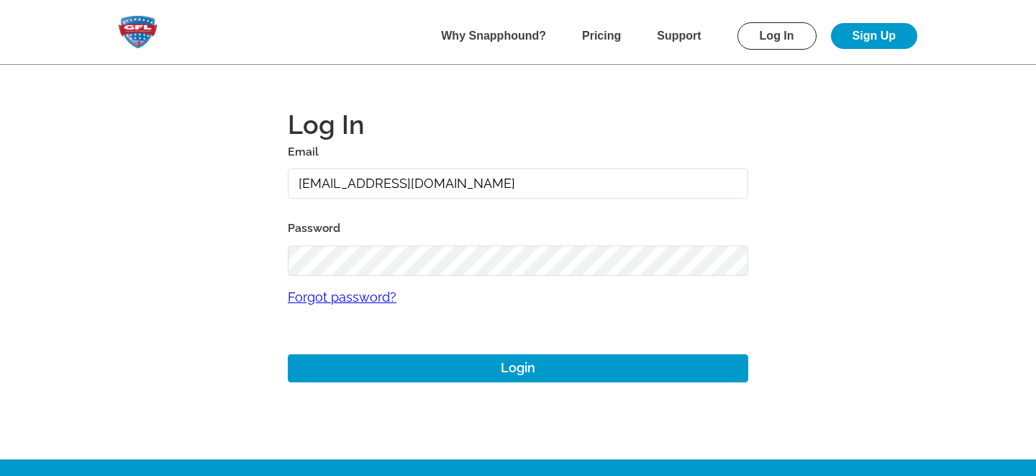
click at [400, 171] on input "alansharp+1@sharpedgeventures.com" at bounding box center [518, 183] width 461 height 31
type input "gmitchell+mountainview@gflfootball.com"
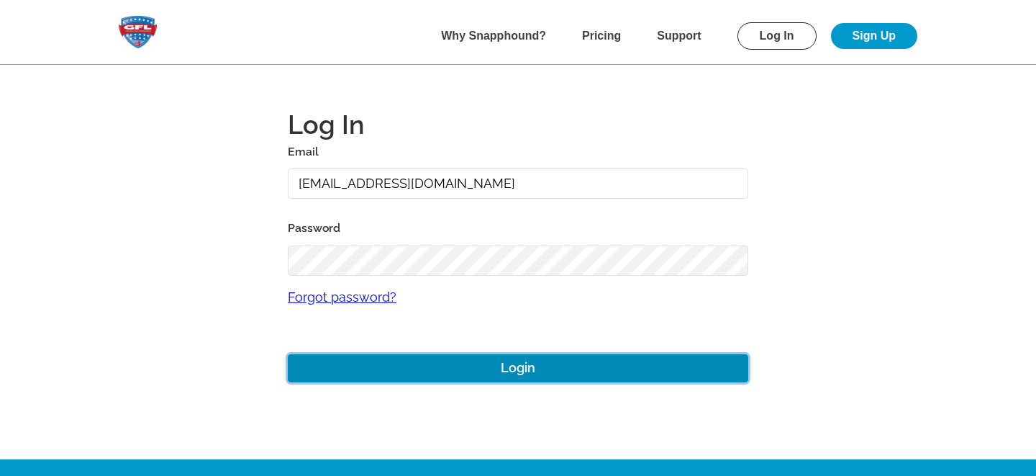
click at [422, 369] on button "Login" at bounding box center [518, 368] width 461 height 28
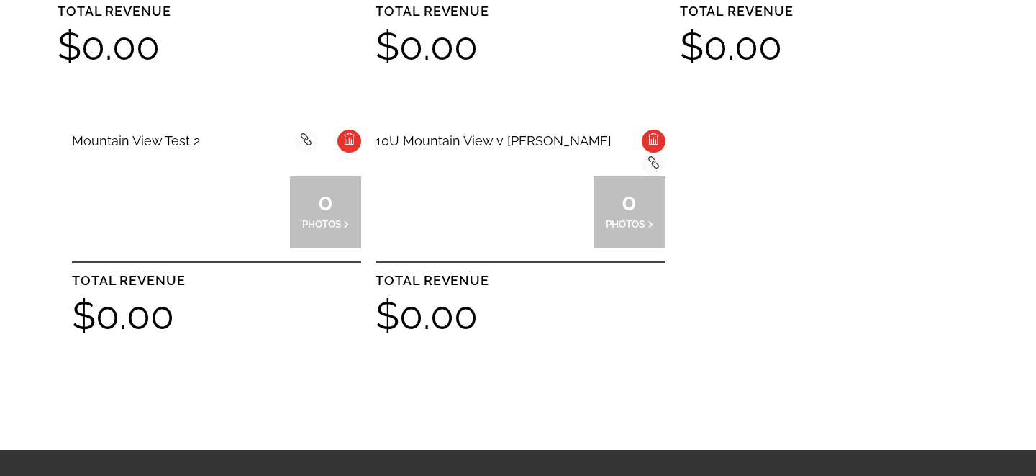
scroll to position [610, 0]
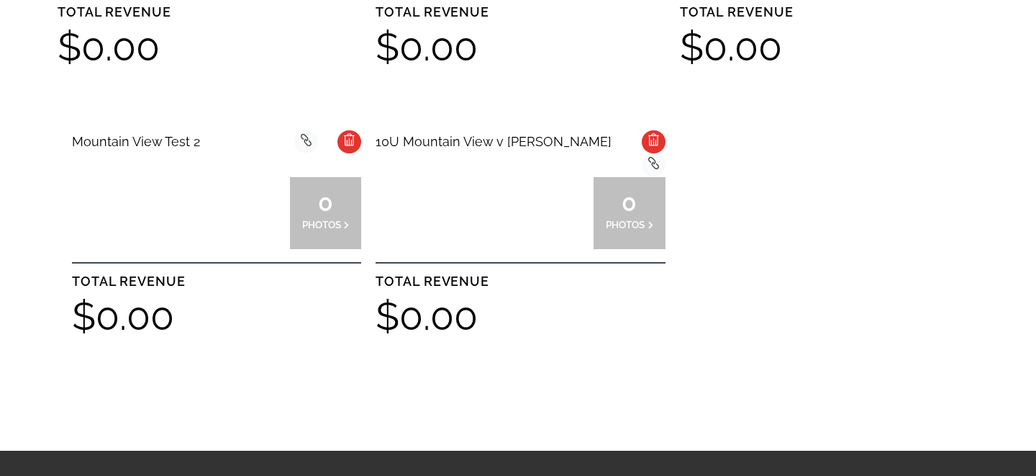
click at [458, 217] on div at bounding box center [484, 213] width 72 height 72
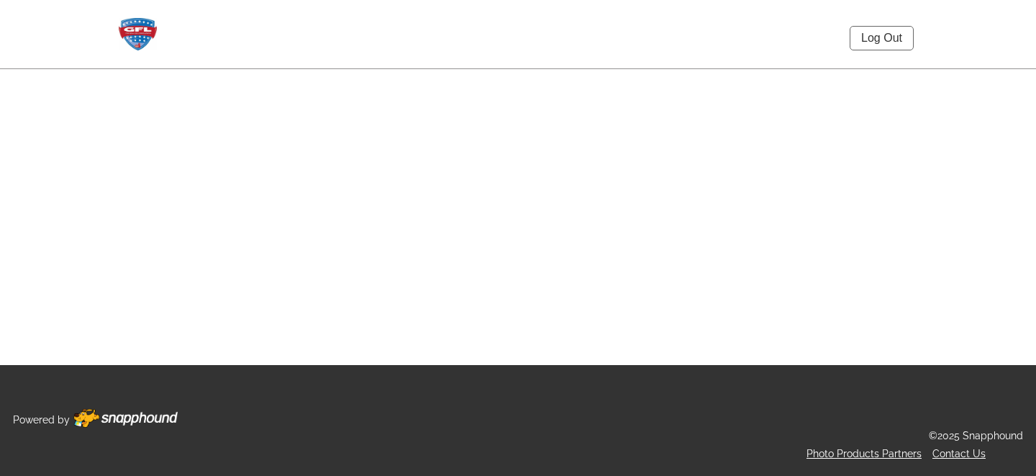
select select "onlyShowInGallery"
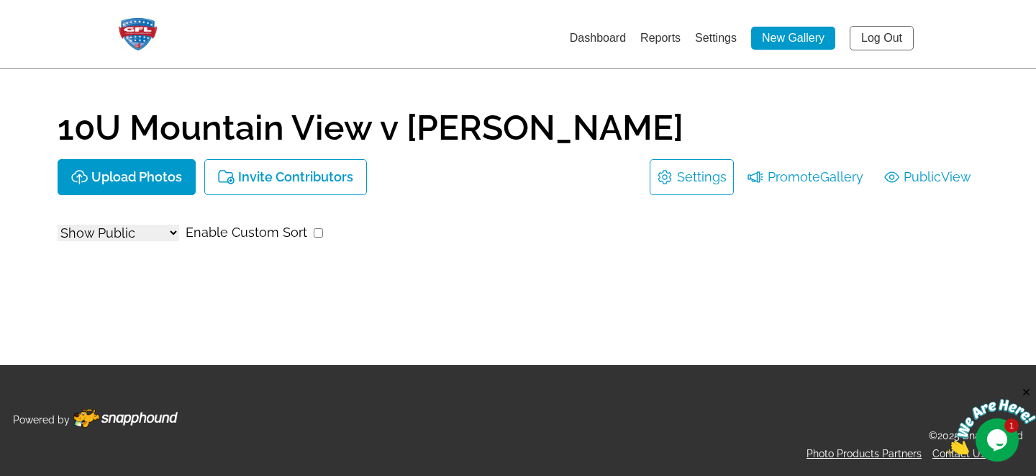
click at [686, 176] on link "Settings" at bounding box center [702, 177] width 50 height 23
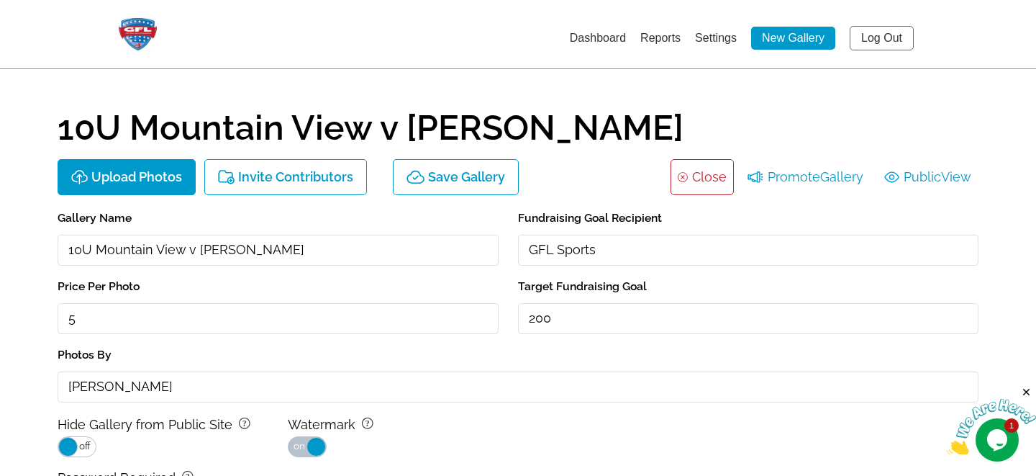
drag, startPoint x: 96, startPoint y: 251, endPoint x: 196, endPoint y: 242, distance: 99.7
click at [195, 248] on input "10U Mountain View v [PERSON_NAME]" at bounding box center [278, 250] width 441 height 31
type input "10U [PERSON_NAME] v [GEOGRAPHIC_DATA]"
click at [39, 321] on main "10U Mountain View v [PERSON_NAME] Upload Photos Invite Contributors Save Galler…" at bounding box center [518, 353] width 1036 height 707
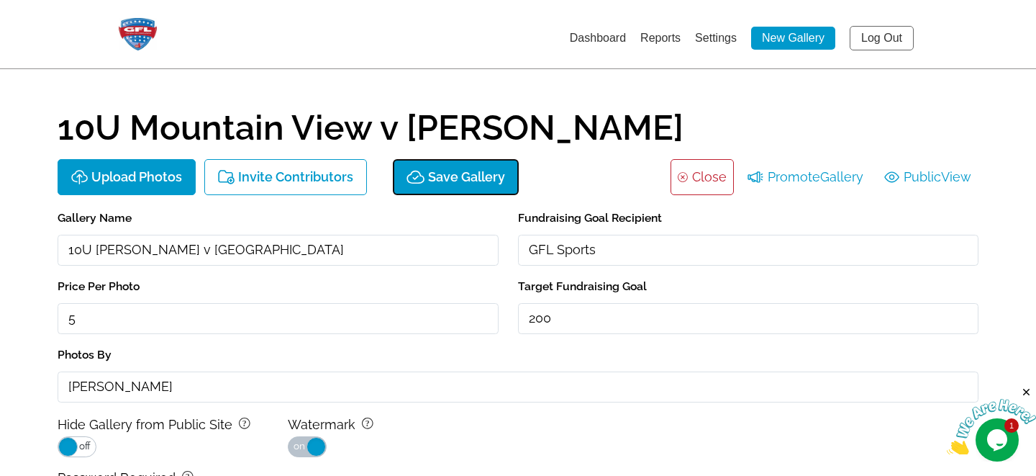
click at [442, 174] on p "Save Gallery" at bounding box center [466, 177] width 77 height 15
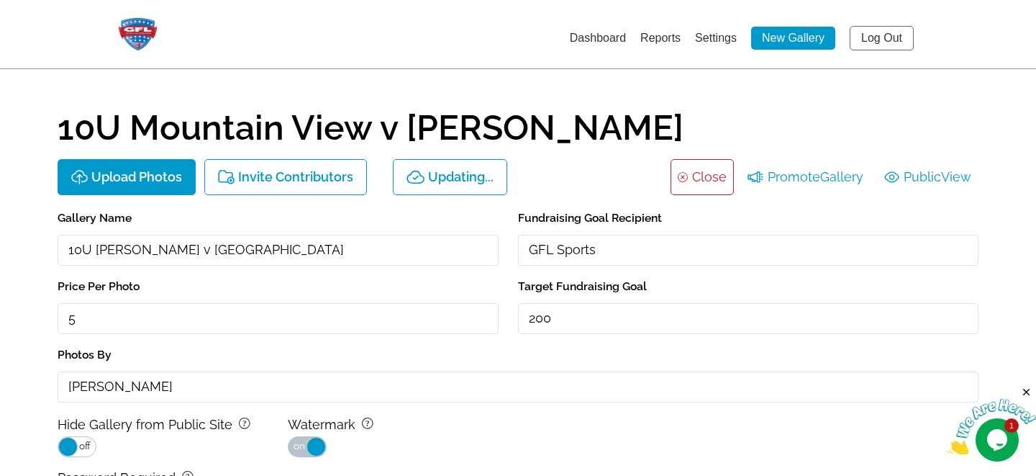
click at [702, 171] on link "Close" at bounding box center [709, 177] width 35 height 23
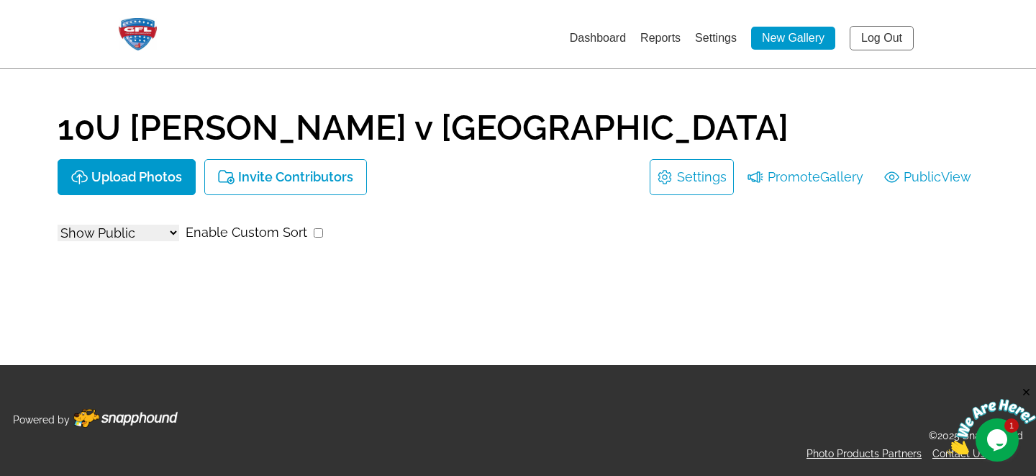
click at [882, 37] on link "Log Out" at bounding box center [882, 38] width 64 height 24
